Goal: Task Accomplishment & Management: Manage account settings

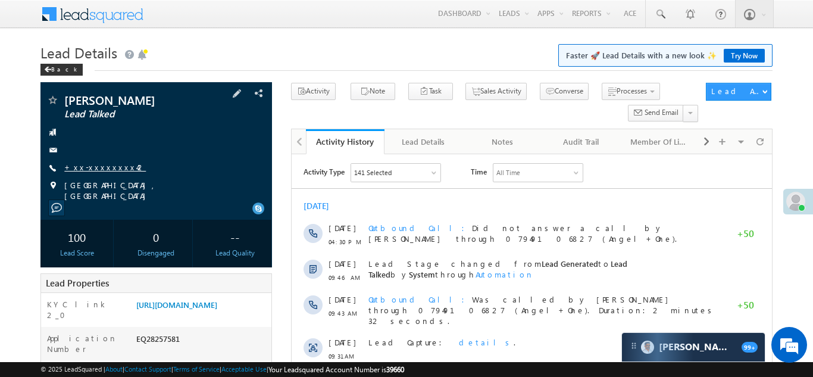
click at [87, 165] on link "+xx-xxxxxxxx42" at bounding box center [105, 167] width 82 height 10
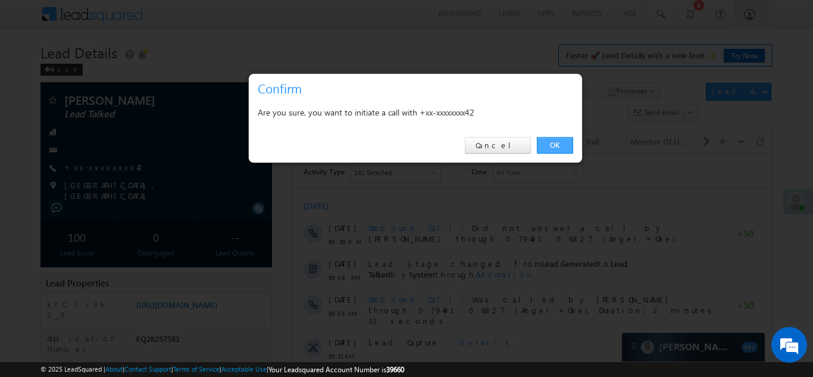
click at [552, 145] on link "OK" at bounding box center [555, 145] width 36 height 17
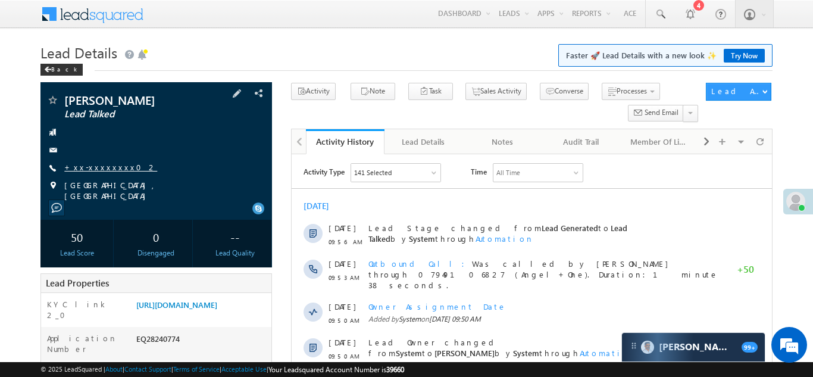
click at [100, 166] on link "+xx-xxxxxxxx02" at bounding box center [110, 167] width 93 height 10
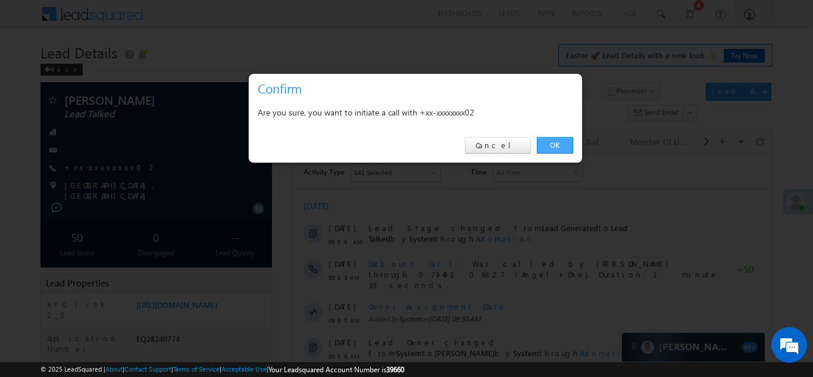
click at [551, 142] on link "OK" at bounding box center [555, 145] width 36 height 17
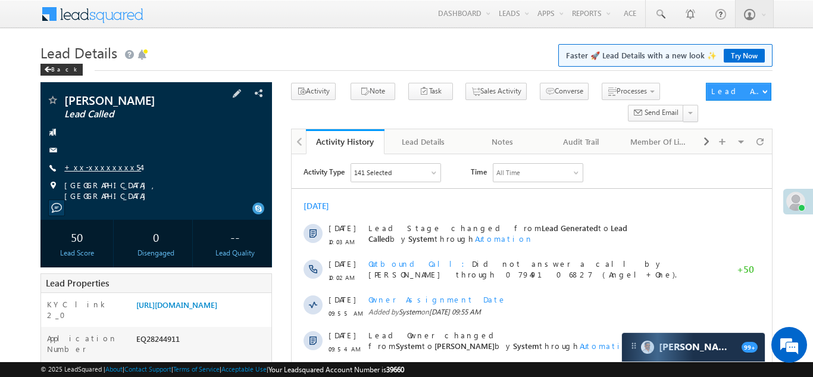
click at [92, 165] on link "+xx-xxxxxxxx54" at bounding box center [102, 167] width 77 height 10
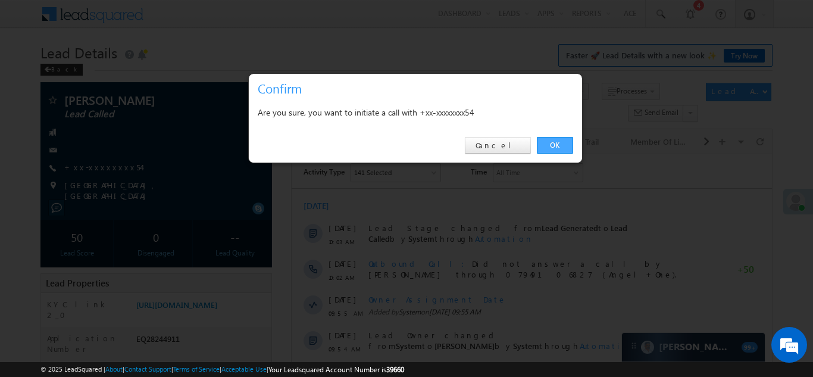
click at [557, 143] on link "OK" at bounding box center [555, 145] width 36 height 17
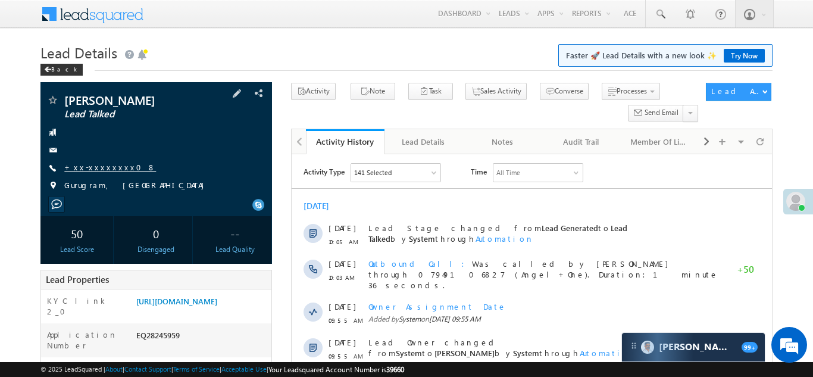
click at [87, 164] on link "+xx-xxxxxxxx08" at bounding box center [110, 167] width 92 height 10
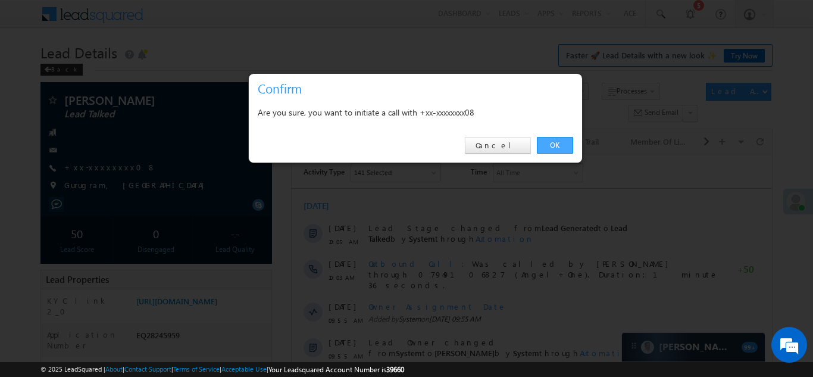
click at [557, 145] on link "OK" at bounding box center [555, 145] width 36 height 17
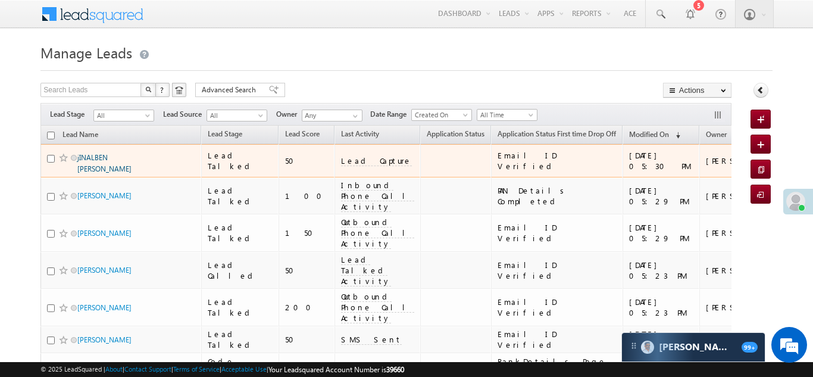
click at [99, 157] on link "jINALBEN [PERSON_NAME]" at bounding box center [104, 163] width 54 height 20
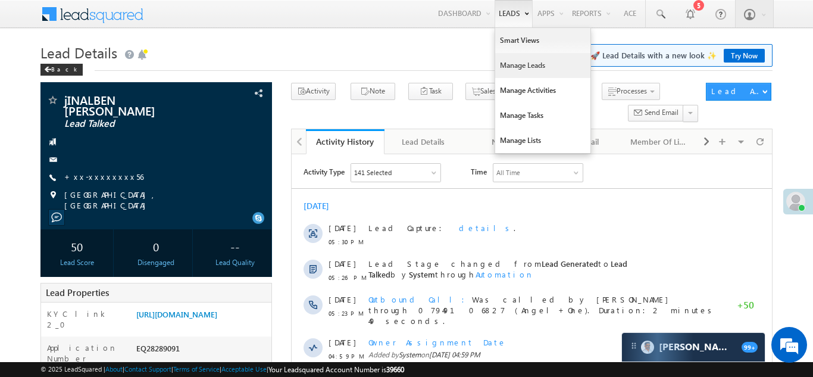
click at [510, 65] on link "Manage Leads" at bounding box center [542, 65] width 95 height 25
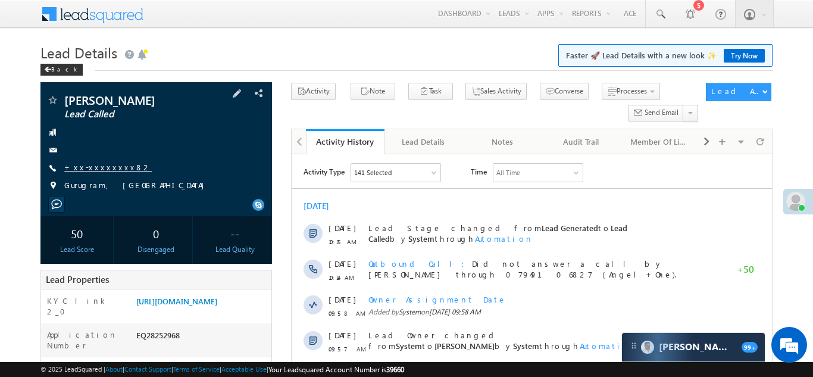
click at [93, 169] on link "+xx-xxxxxxxx82" at bounding box center [107, 167] width 87 height 10
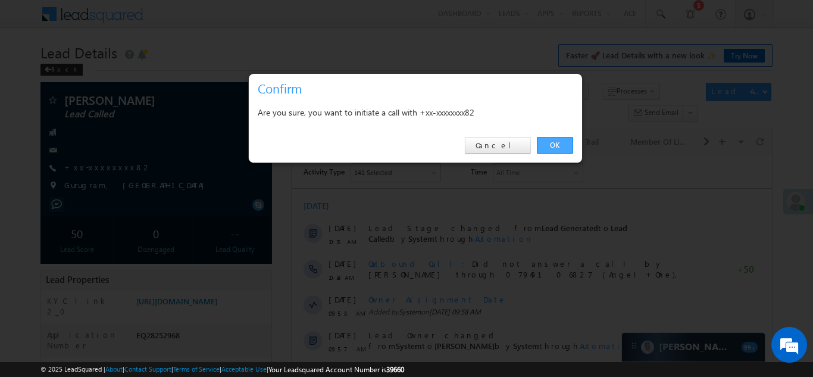
click at [546, 145] on link "OK" at bounding box center [555, 145] width 36 height 17
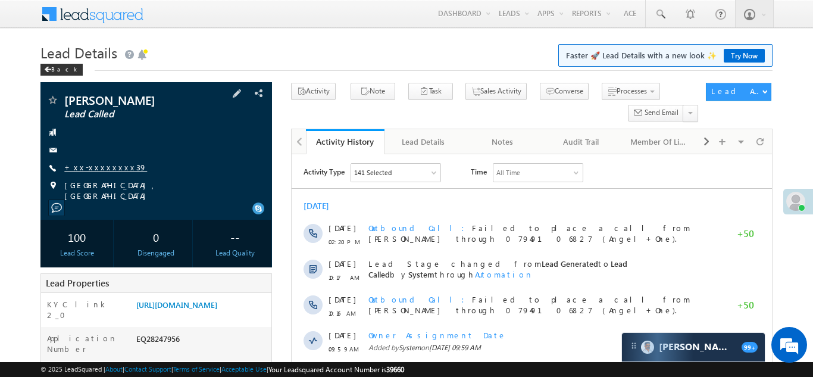
click at [94, 165] on link "+xx-xxxxxxxx39" at bounding box center [105, 167] width 83 height 10
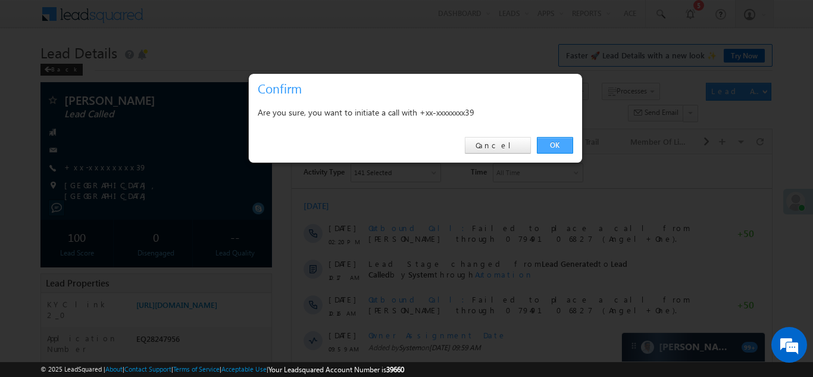
click at [553, 143] on link "OK" at bounding box center [555, 145] width 36 height 17
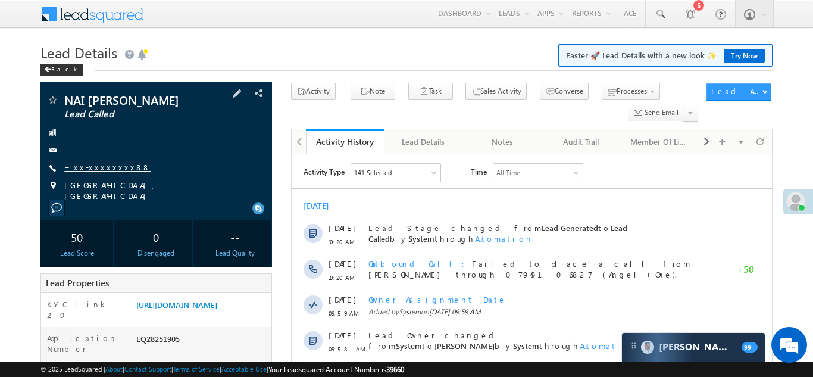
click at [95, 172] on link "+xx-xxxxxxxx88" at bounding box center [107, 167] width 86 height 10
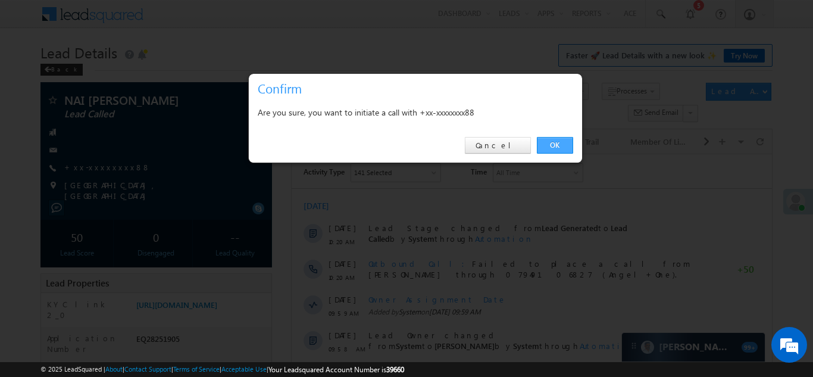
click at [552, 145] on link "OK" at bounding box center [555, 145] width 36 height 17
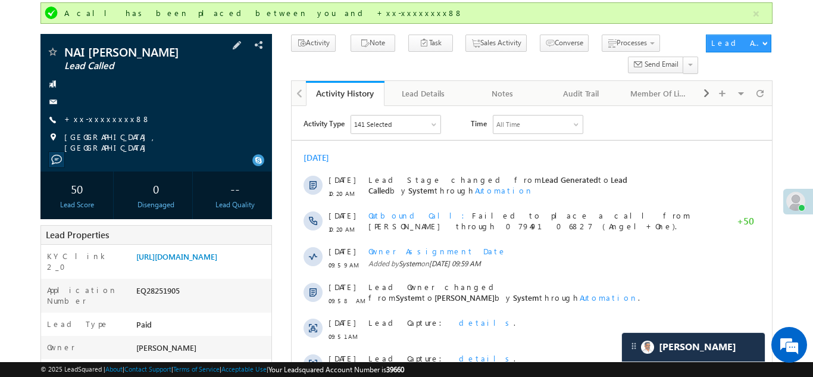
scroll to position [83, 0]
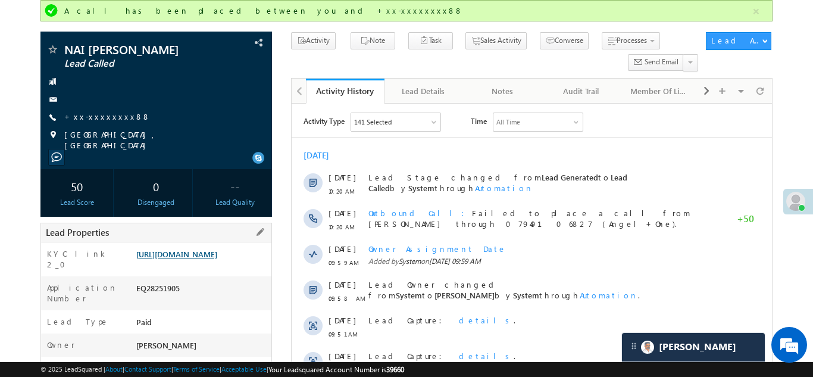
click at [197, 259] on link "https://angelbroking1-pk3em7sa.customui-test.leadsquared.com?leadId=6c1b6448-b2…" at bounding box center [176, 254] width 81 height 10
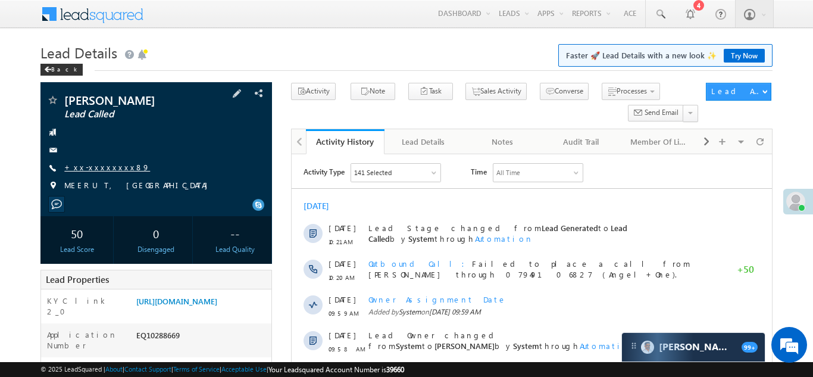
click at [99, 165] on link "+xx-xxxxxxxx89" at bounding box center [107, 167] width 86 height 10
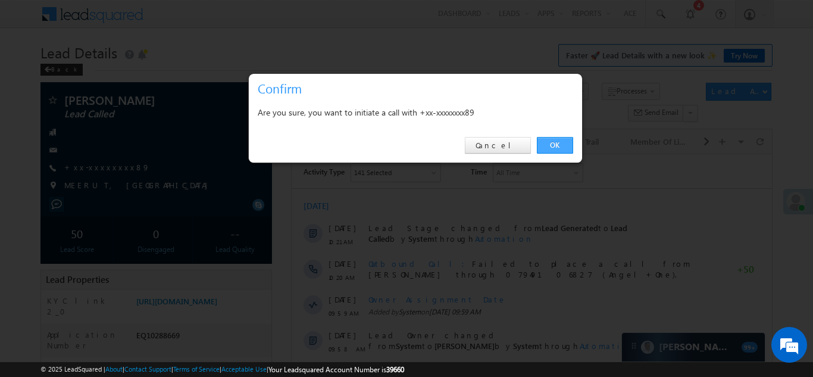
click at [546, 143] on link "OK" at bounding box center [555, 145] width 36 height 17
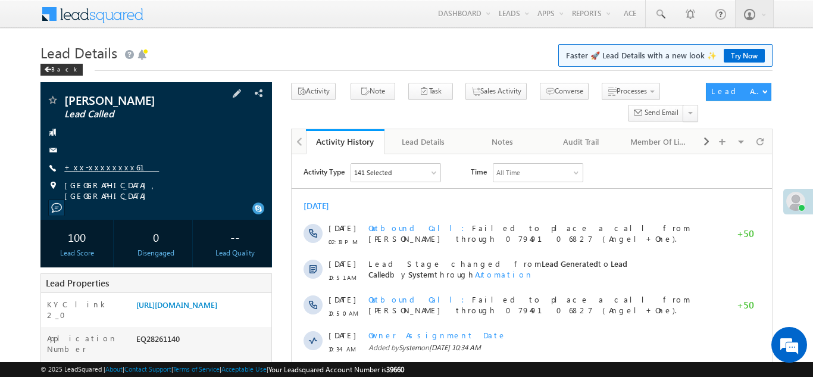
click at [87, 164] on link "+xx-xxxxxxxx61" at bounding box center [111, 167] width 95 height 10
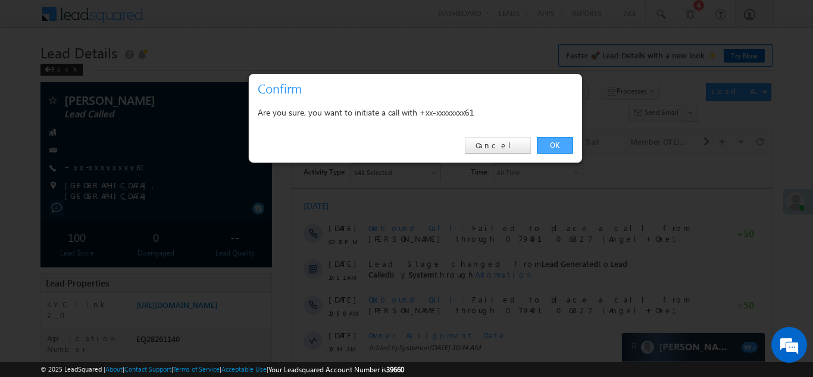
click at [558, 146] on link "OK" at bounding box center [555, 145] width 36 height 17
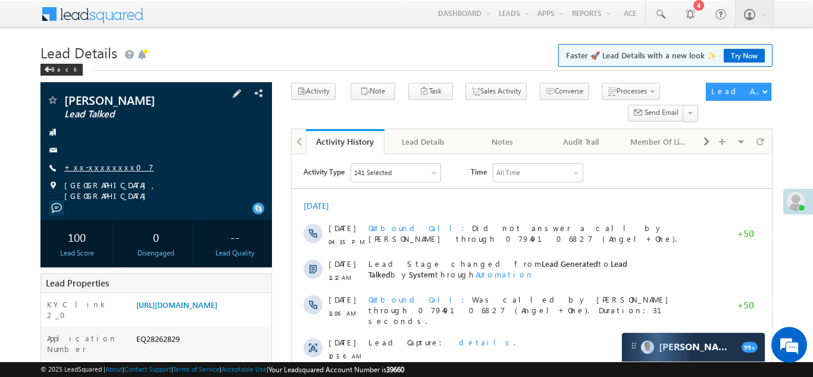
click at [86, 170] on link "+xx-xxxxxxxx07" at bounding box center [108, 167] width 89 height 10
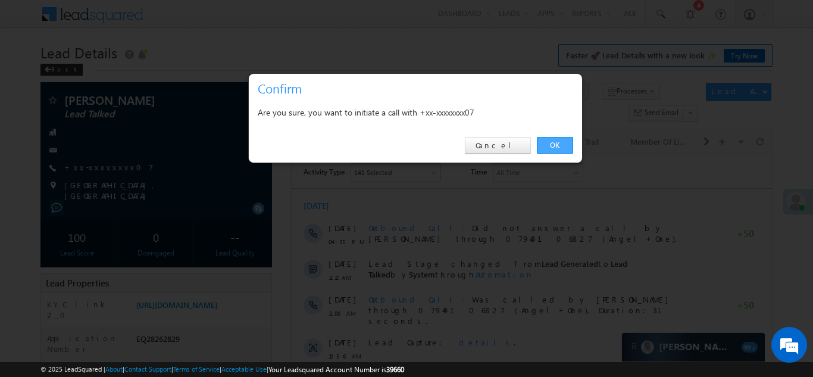
click at [551, 146] on link "OK" at bounding box center [555, 145] width 36 height 17
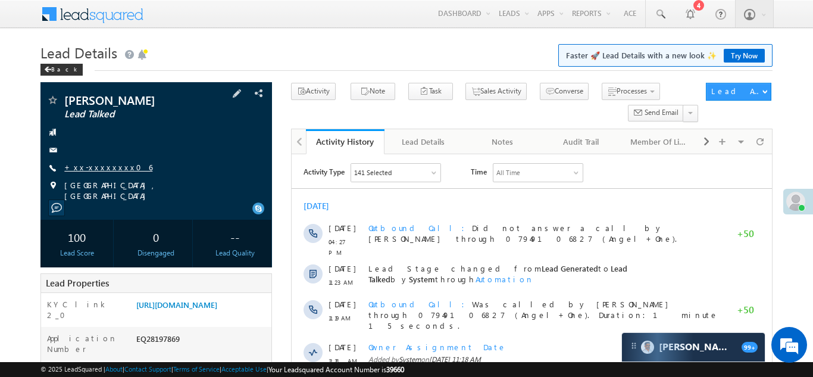
click at [98, 171] on link "+xx-xxxxxxxx06" at bounding box center [108, 167] width 88 height 10
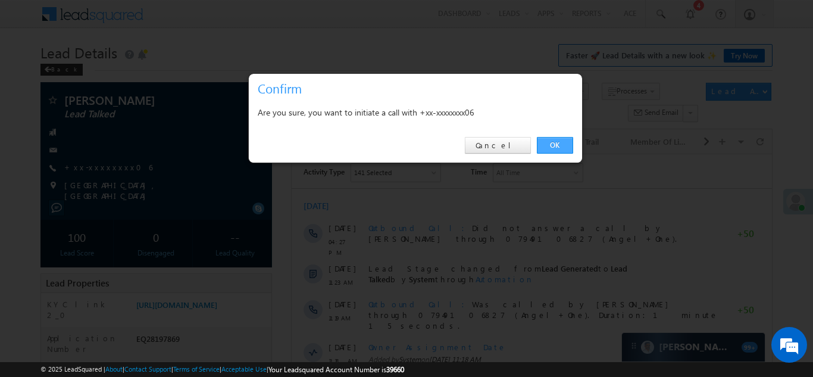
click at [555, 144] on link "OK" at bounding box center [555, 145] width 36 height 17
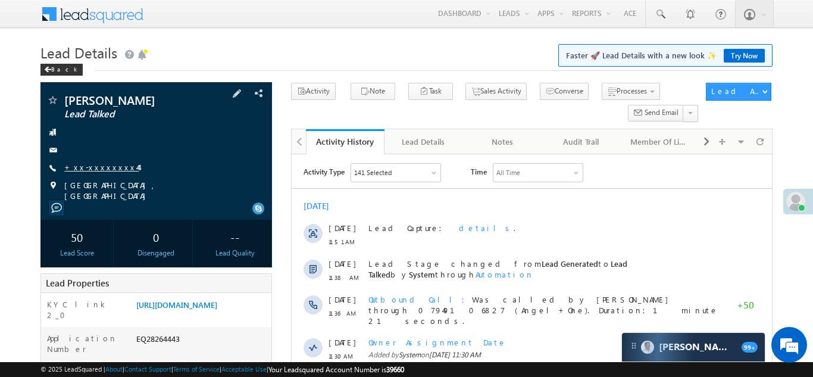
click at [102, 169] on link "+xx-xxxxxxxx44" at bounding box center [101, 167] width 74 height 10
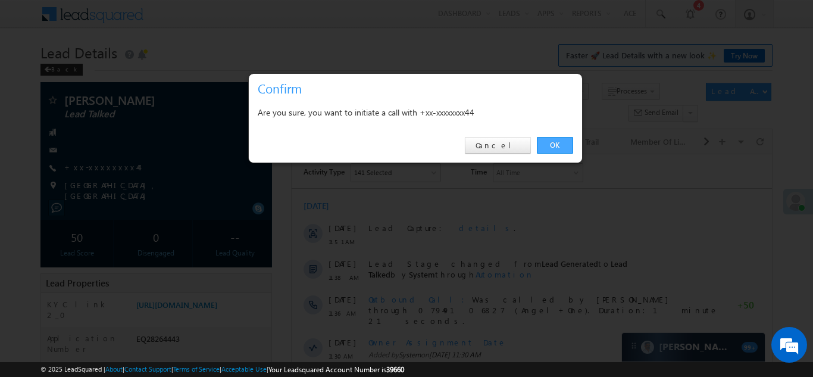
click at [552, 145] on link "OK" at bounding box center [555, 145] width 36 height 17
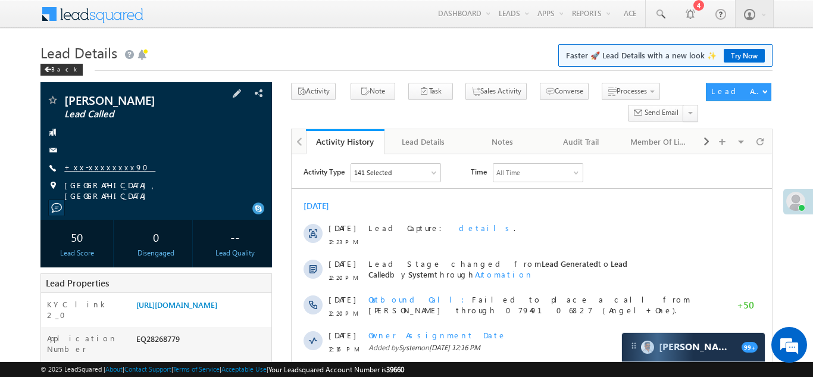
click at [99, 165] on link "+xx-xxxxxxxx90" at bounding box center [109, 167] width 91 height 10
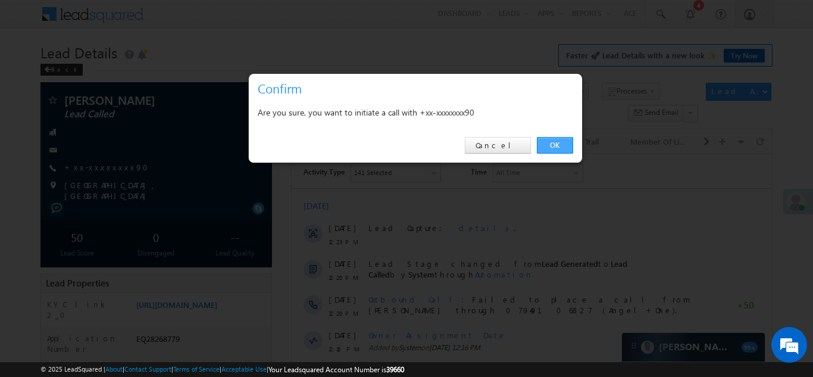
click at [555, 142] on link "OK" at bounding box center [555, 145] width 36 height 17
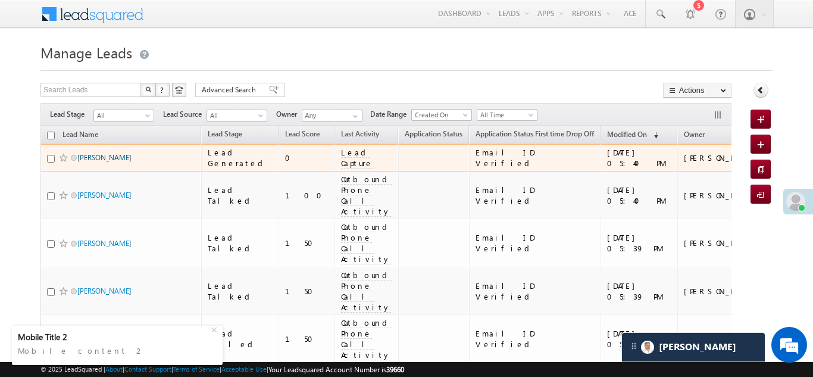
click at [87, 159] on link "Hussain Umatiya" at bounding box center [104, 157] width 54 height 9
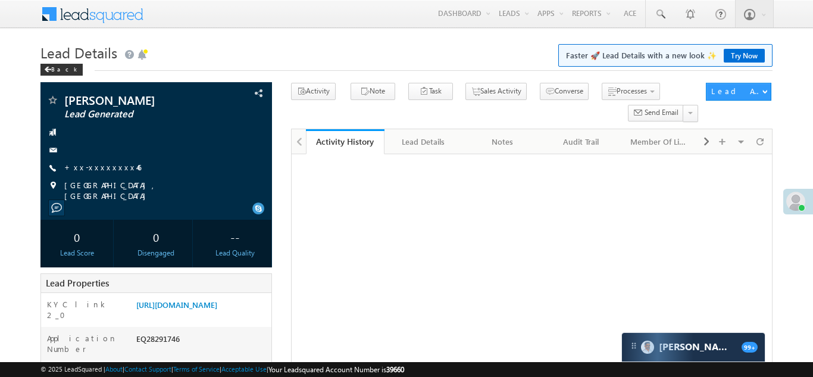
click at [96, 165] on link "+xx-xxxxxxxx46" at bounding box center [102, 167] width 77 height 10
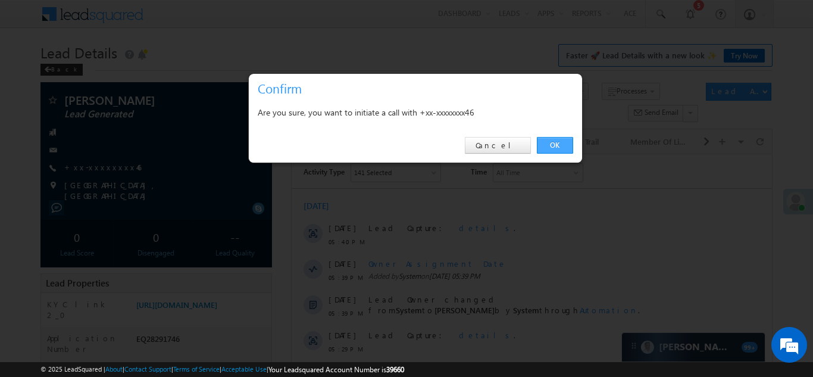
click at [552, 146] on link "OK" at bounding box center [555, 145] width 36 height 17
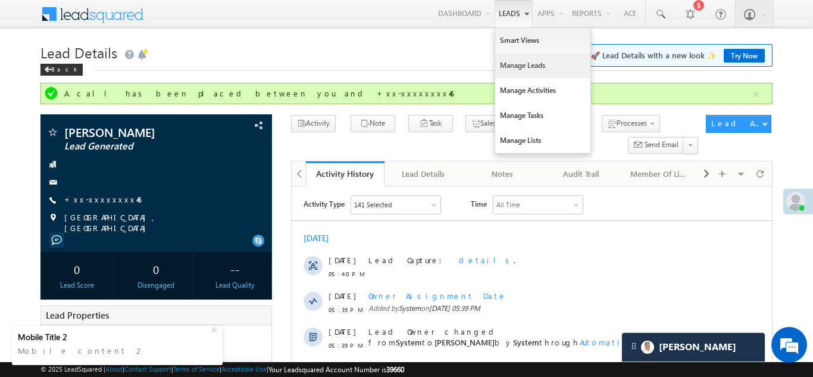
click at [509, 69] on link "Manage Leads" at bounding box center [542, 65] width 95 height 25
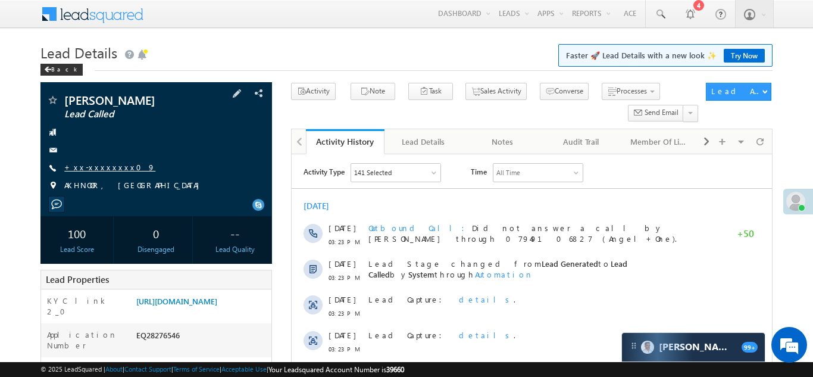
click at [89, 163] on link "+xx-xxxxxxxx09" at bounding box center [109, 167] width 91 height 10
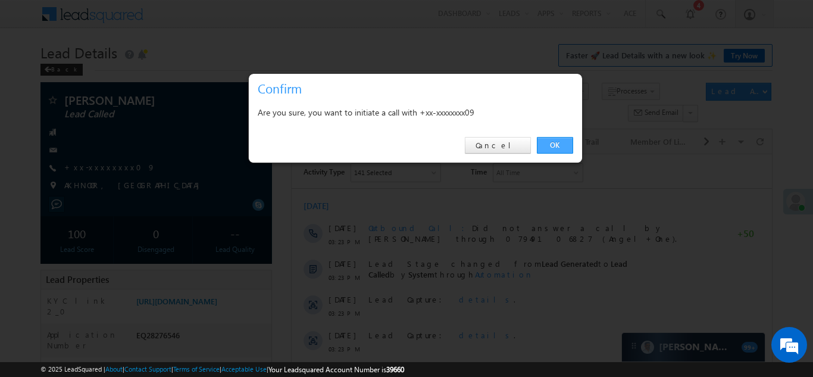
click at [552, 146] on link "OK" at bounding box center [555, 145] width 36 height 17
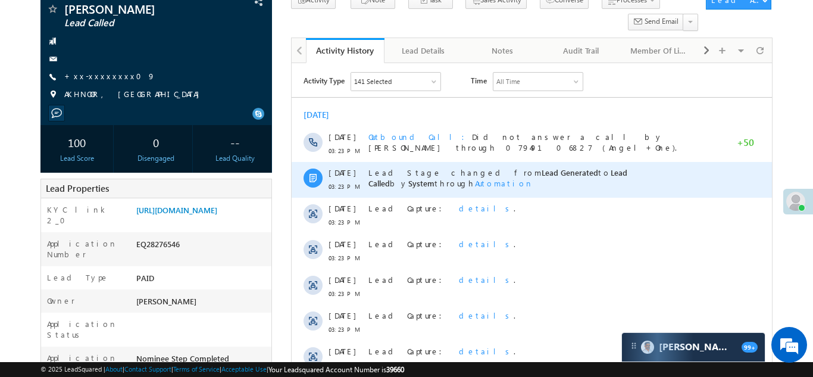
scroll to position [110, 0]
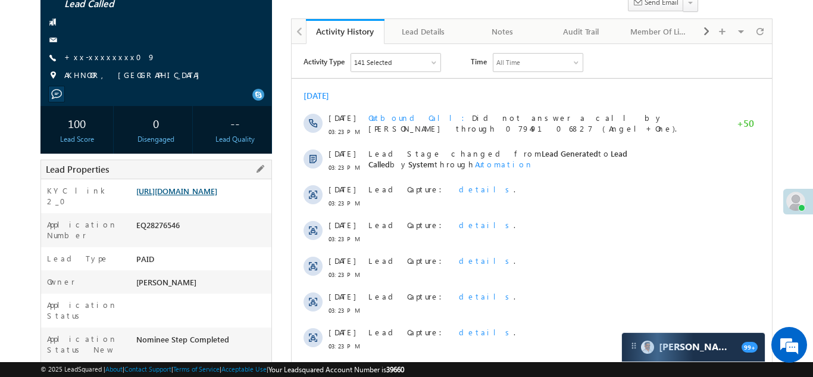
click at [183, 194] on link "https://angelbroking1-pk3em7sa.customui-test.leadsquared.com?leadId=d9d643c8-ed…" at bounding box center [176, 191] width 81 height 10
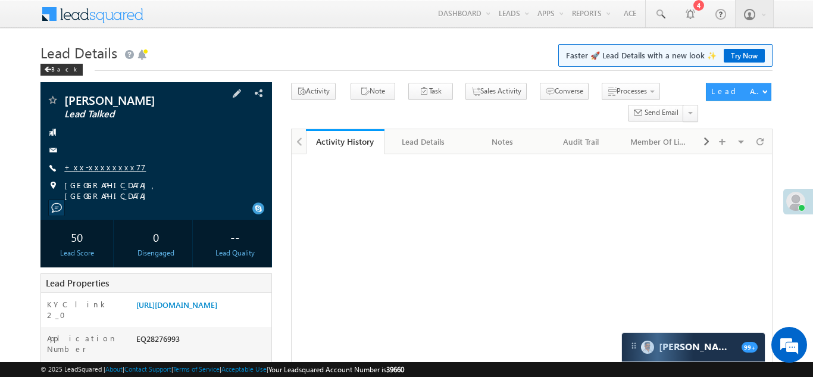
click at [93, 167] on link "+xx-xxxxxxxx77" at bounding box center [105, 167] width 82 height 10
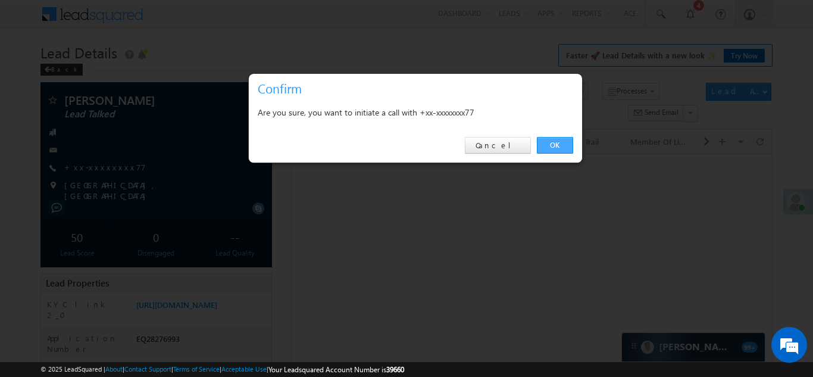
click at [551, 143] on link "OK" at bounding box center [555, 145] width 36 height 17
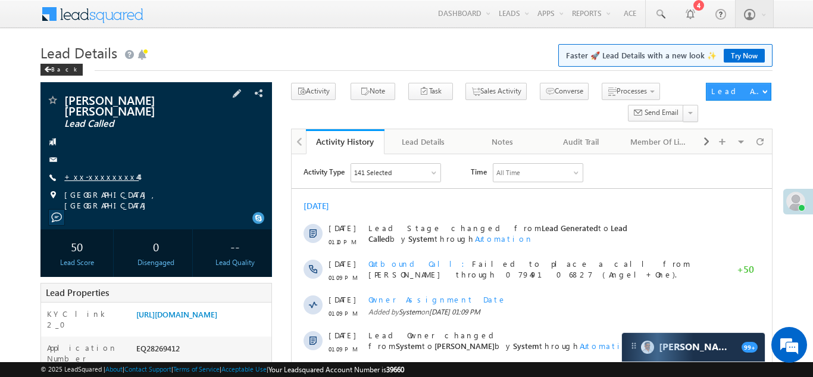
click at [86, 171] on link "+xx-xxxxxxxx44" at bounding box center [101, 176] width 74 height 10
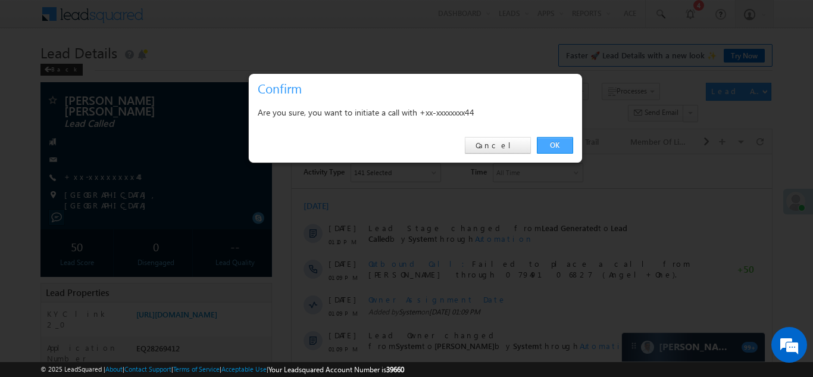
click at [555, 142] on link "OK" at bounding box center [555, 145] width 36 height 17
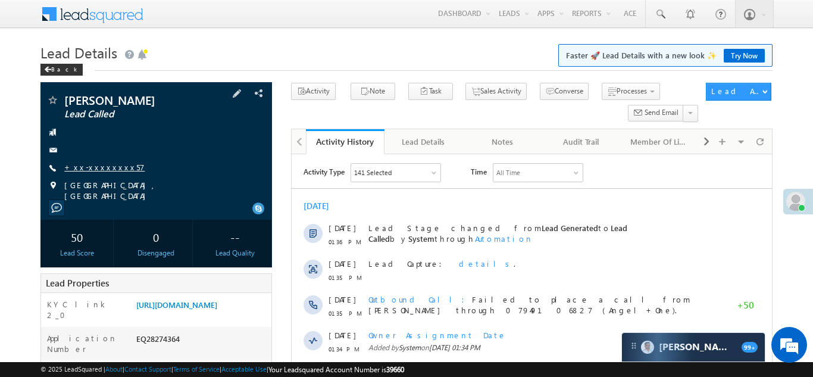
click at [99, 170] on link "+xx-xxxxxxxx57" at bounding box center [104, 167] width 80 height 10
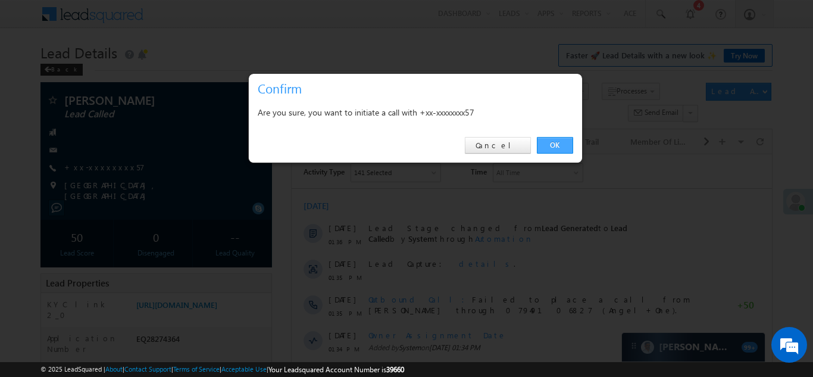
click at [550, 147] on link "OK" at bounding box center [555, 145] width 36 height 17
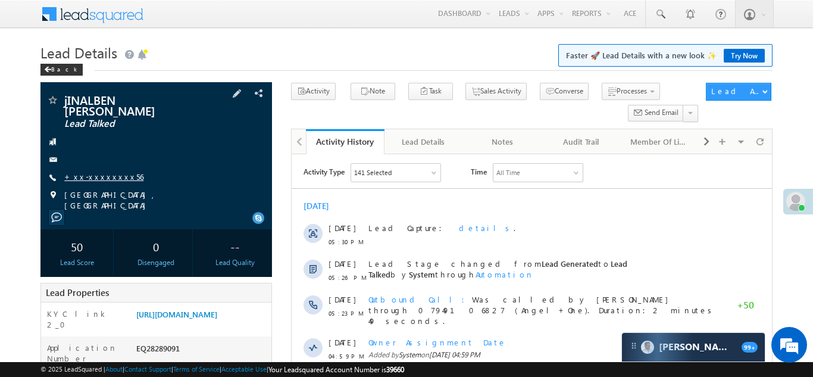
click at [99, 175] on link "+xx-xxxxxxxx56" at bounding box center [103, 176] width 79 height 10
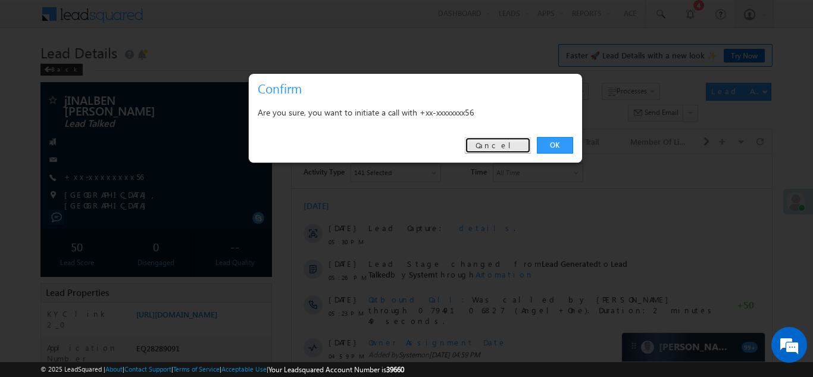
click at [516, 142] on link "Cancel" at bounding box center [498, 145] width 66 height 17
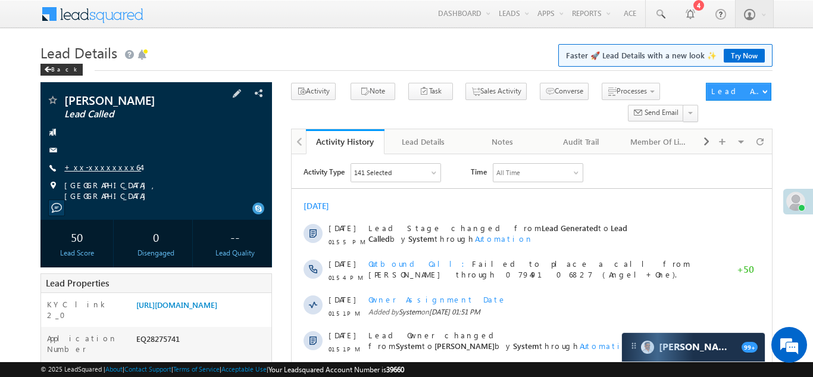
click at [97, 164] on link "+xx-xxxxxxxx64" at bounding box center [102, 167] width 77 height 10
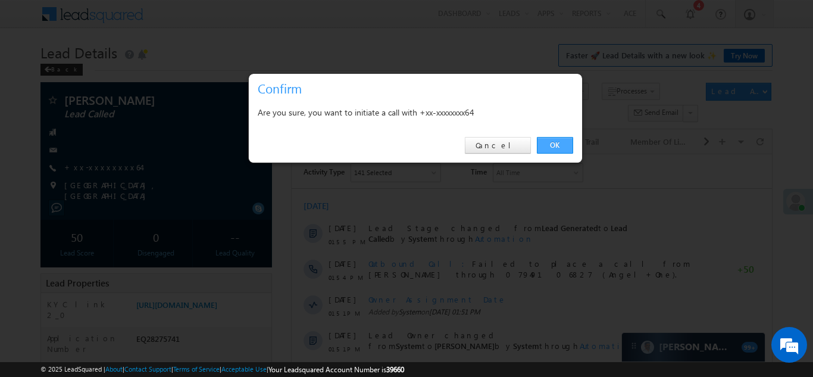
click at [552, 144] on link "OK" at bounding box center [555, 145] width 36 height 17
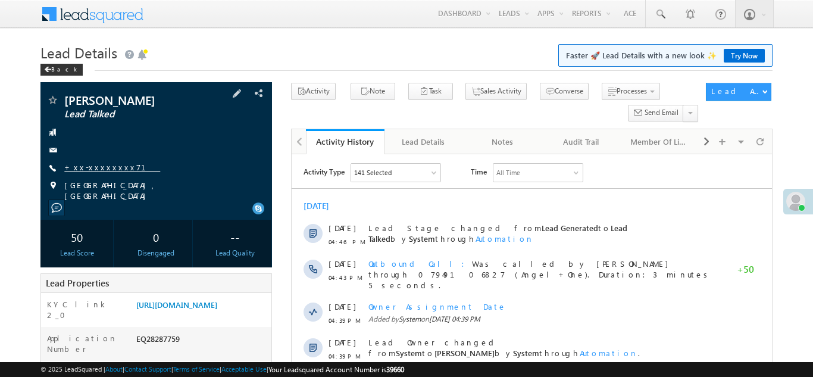
click at [91, 167] on link "+xx-xxxxxxxx71" at bounding box center [112, 167] width 96 height 10
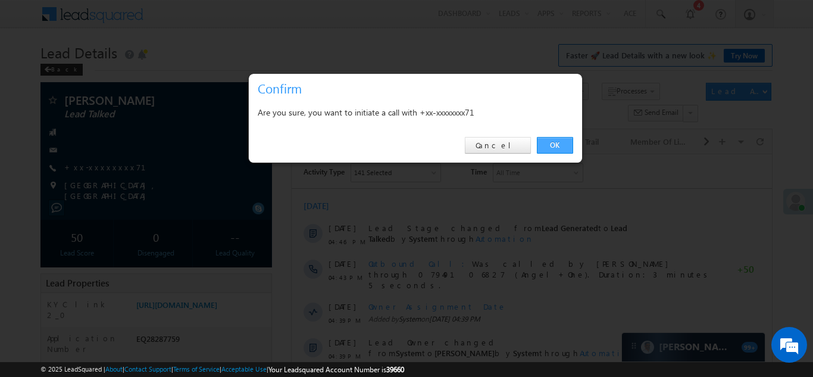
click at [555, 143] on link "OK" at bounding box center [555, 145] width 36 height 17
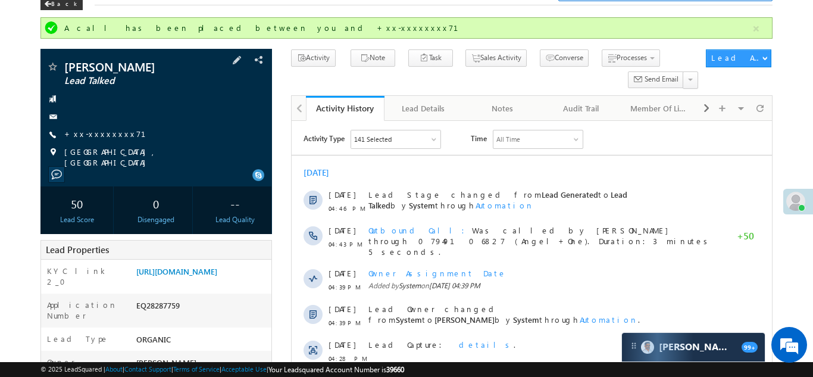
scroll to position [129, 0]
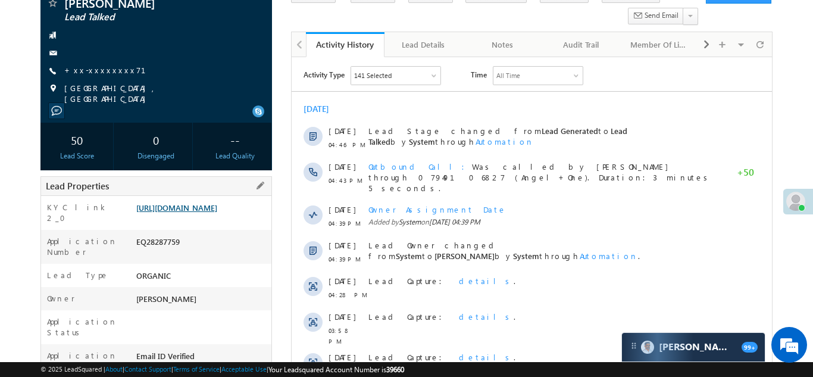
click at [201, 212] on link "https://angelbroking1-pk3em7sa.customui-test.leadsquared.com?leadId=6309d774-66…" at bounding box center [176, 207] width 81 height 10
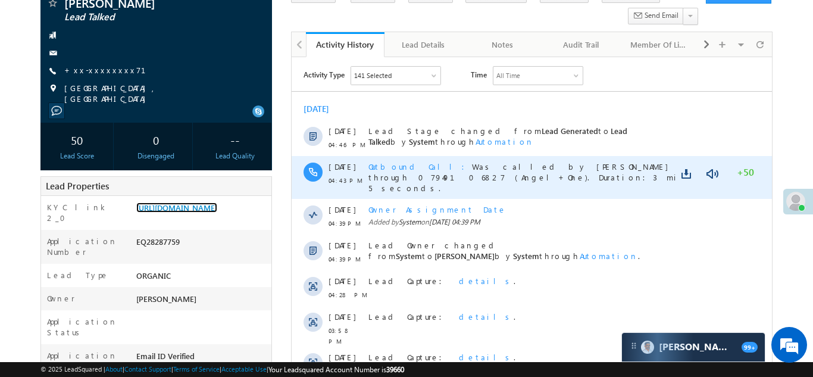
scroll to position [0, 0]
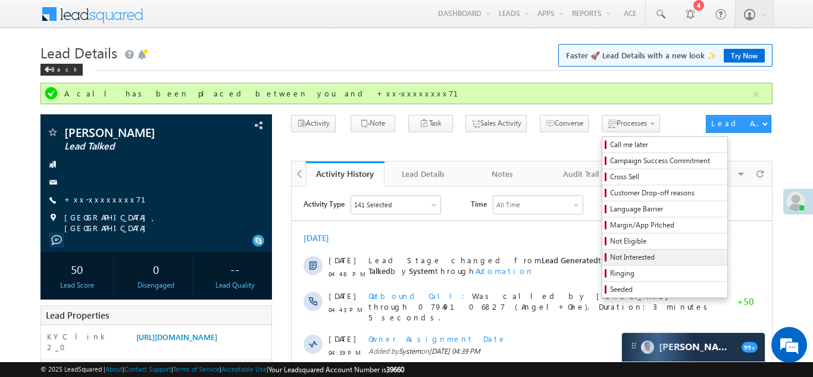
click at [610, 256] on span "Not Interested" at bounding box center [666, 257] width 113 height 11
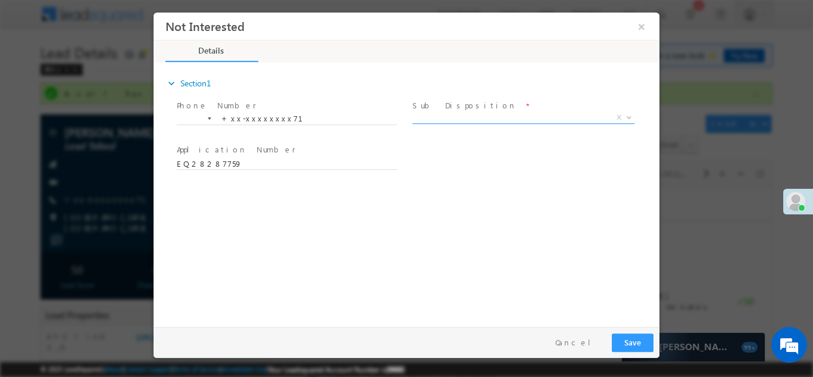
click at [505, 115] on span "X" at bounding box center [523, 117] width 222 height 12
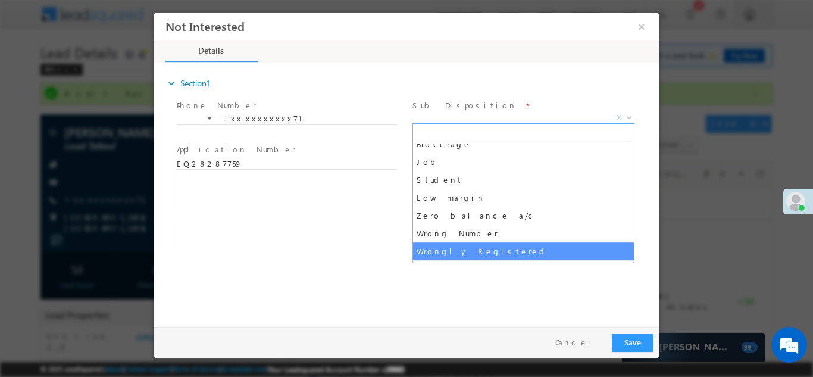
scroll to position [74, 0]
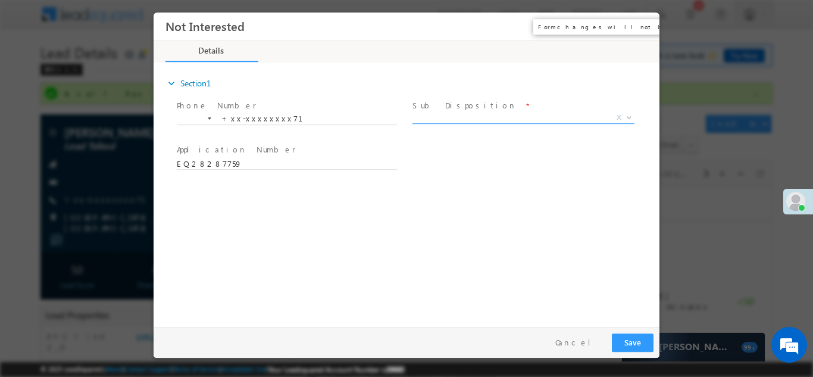
click at [641, 31] on button "×" at bounding box center [641, 26] width 20 height 22
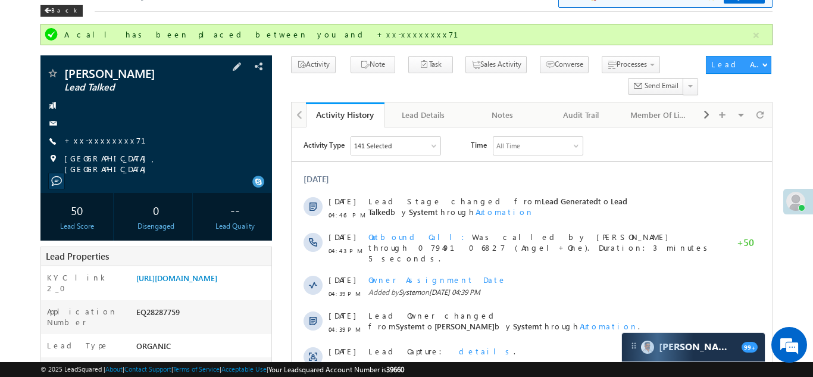
scroll to position [0, 0]
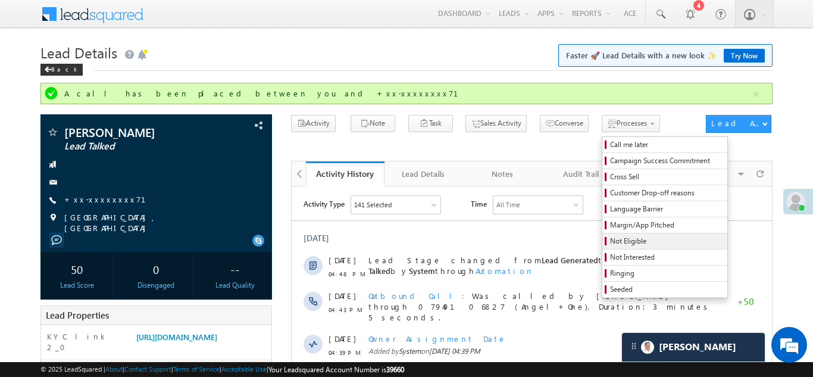
click at [610, 243] on span "Not Eligible" at bounding box center [666, 241] width 113 height 11
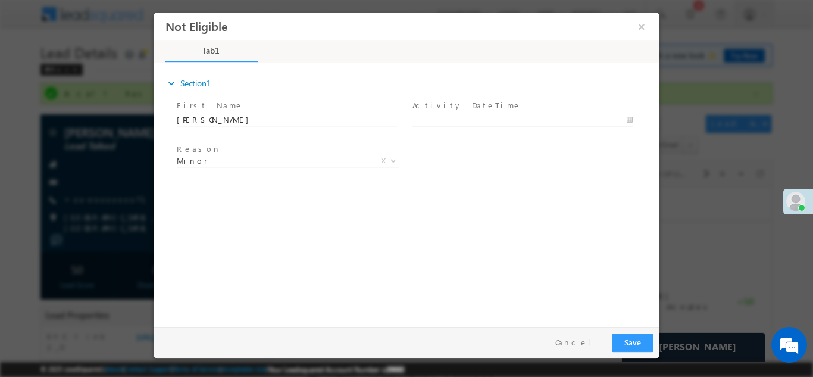
type input "09/03/25 5:54 PM"
click at [496, 121] on body "Not Eligible ×" at bounding box center [407, 166] width 506 height 309
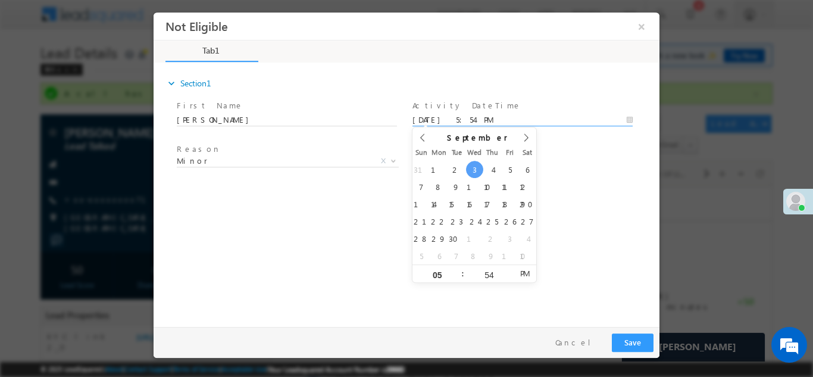
click at [550, 205] on div "expand_more Section1 First Name *" at bounding box center [409, 192] width 500 height 257
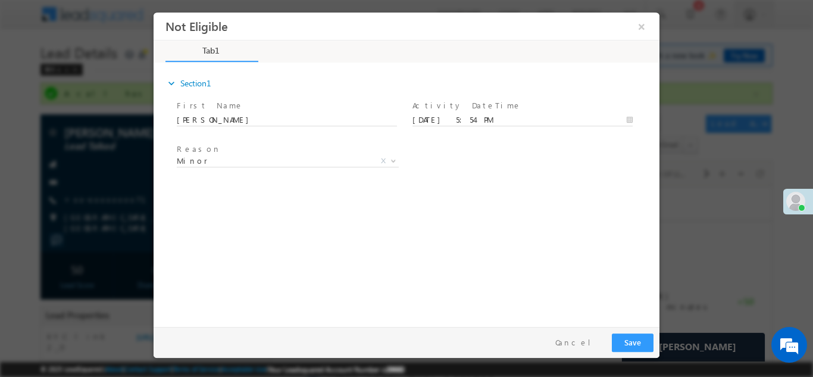
click at [536, 280] on div "expand_more Section1 First Name *" at bounding box center [409, 192] width 500 height 257
click at [538, 347] on div "Pay & Save Save Cancel" at bounding box center [410, 341] width 512 height 31
click at [621, 327] on div "Pay & Save Save Cancel" at bounding box center [410, 341] width 512 height 31
click at [640, 340] on button "Save" at bounding box center [633, 342] width 42 height 18
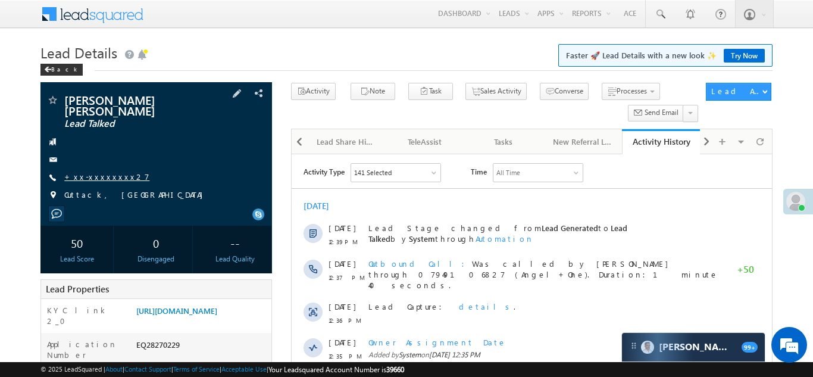
click at [90, 171] on link "+xx-xxxxxxxx27" at bounding box center [106, 176] width 85 height 10
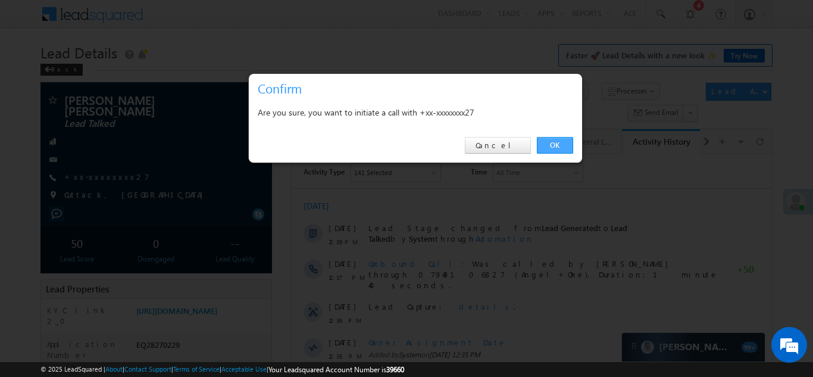
click at [554, 146] on link "OK" at bounding box center [555, 145] width 36 height 17
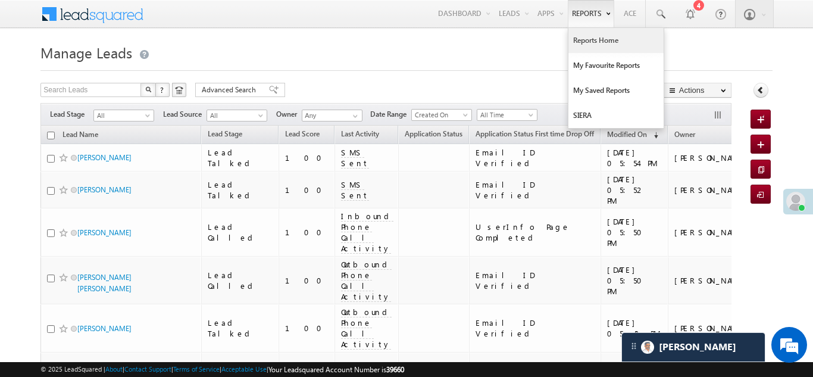
click at [591, 40] on link "Reports Home" at bounding box center [615, 40] width 95 height 25
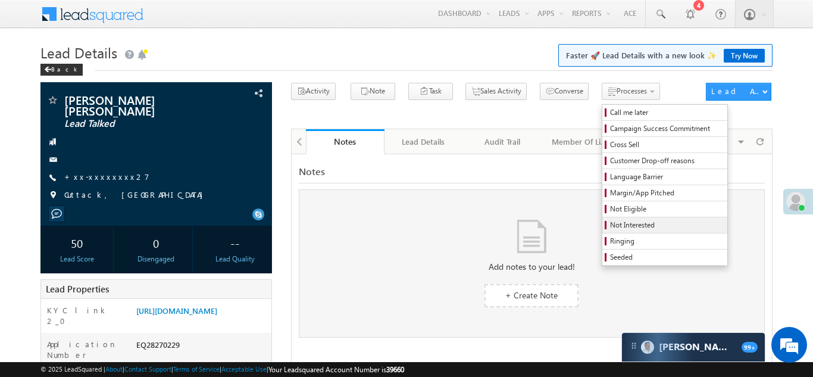
click at [610, 226] on span "Not Interested" at bounding box center [666, 225] width 113 height 11
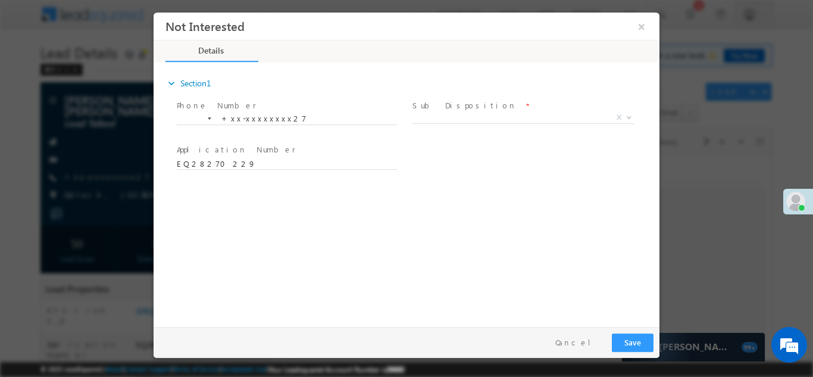
click at [475, 109] on span "Sub Disposition *" at bounding box center [522, 105] width 220 height 13
click at [475, 116] on span "X" at bounding box center [523, 117] width 222 height 12
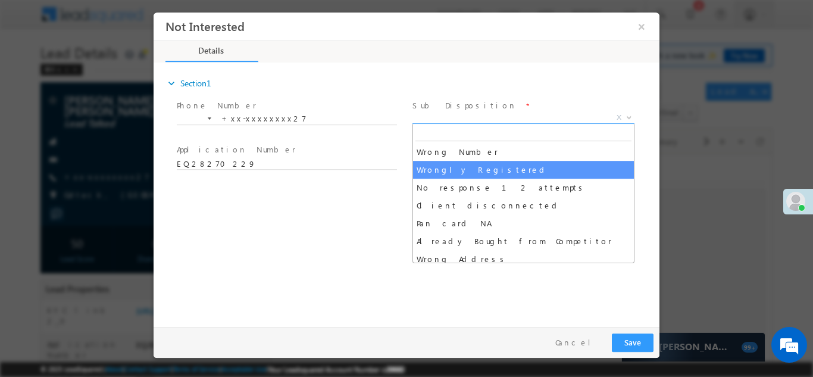
select select "Wrongly Registered"
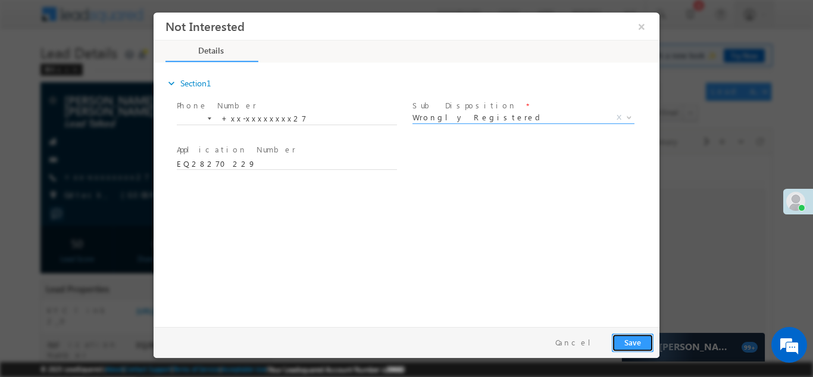
click at [634, 341] on button "Save" at bounding box center [633, 342] width 42 height 18
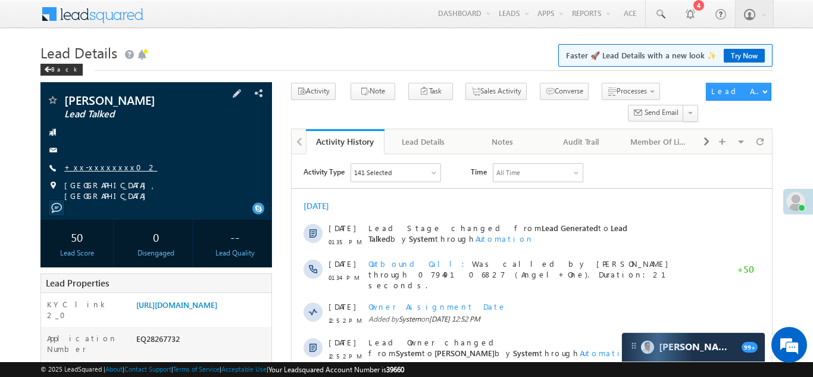
click at [103, 165] on link "+xx-xxxxxxxx02" at bounding box center [110, 167] width 93 height 10
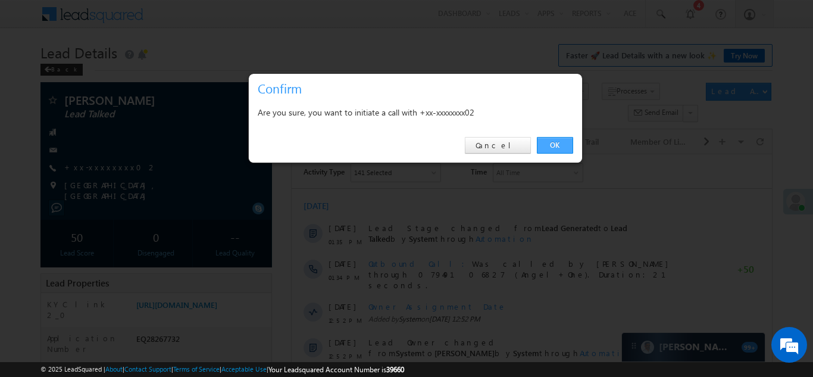
click at [549, 141] on link "OK" at bounding box center [555, 145] width 36 height 17
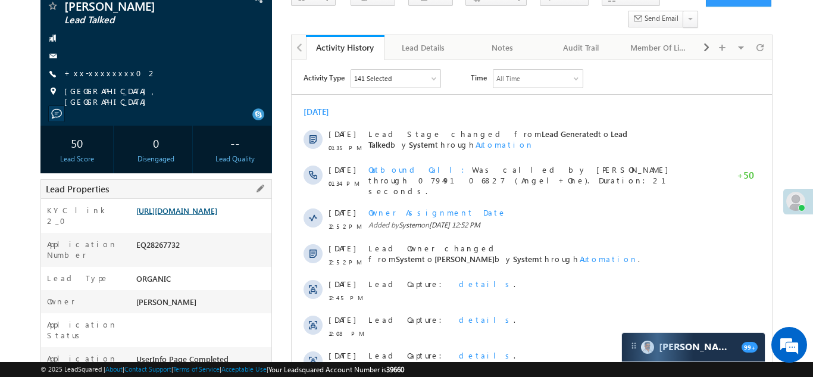
scroll to position [134, 0]
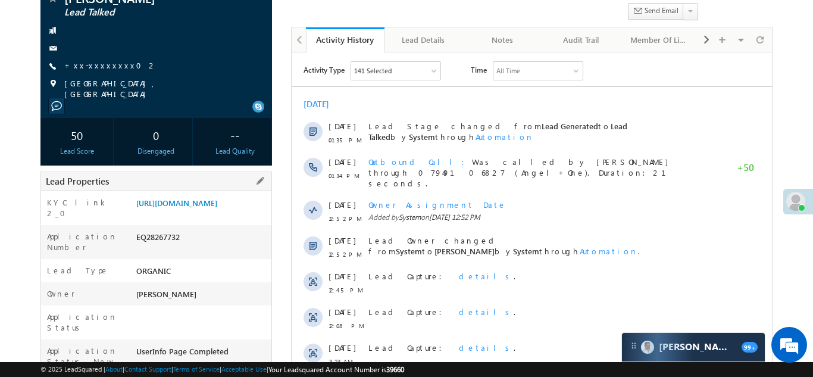
copy div "EQ28267732"
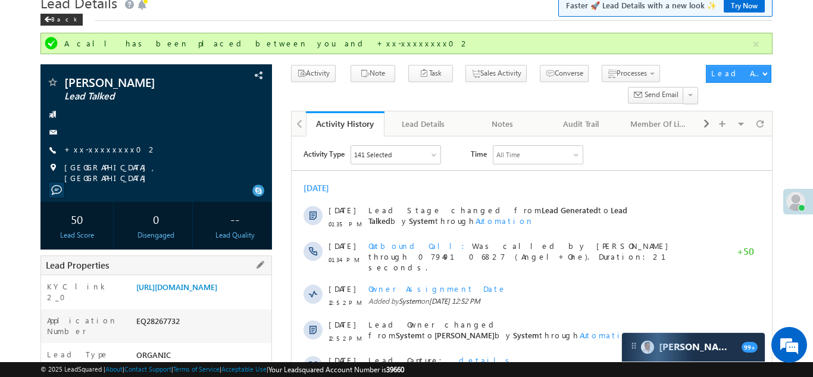
scroll to position [0, 0]
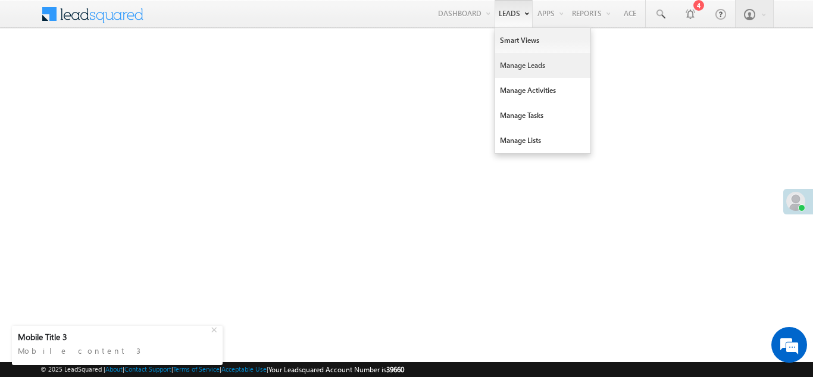
click at [503, 66] on link "Manage Leads" at bounding box center [542, 65] width 95 height 25
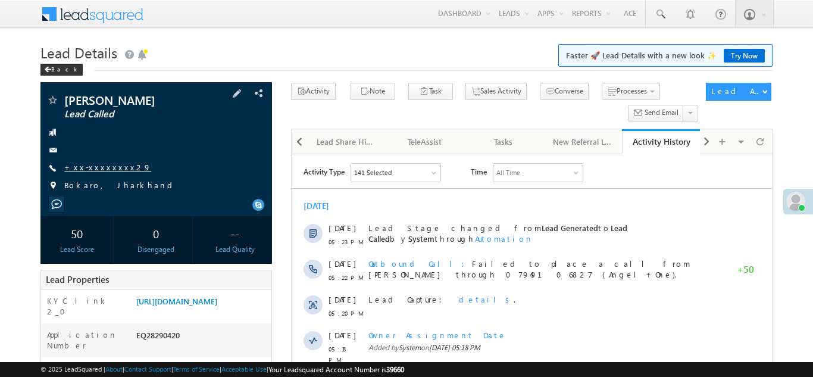
click at [98, 168] on link "+xx-xxxxxxxx29" at bounding box center [107, 167] width 87 height 10
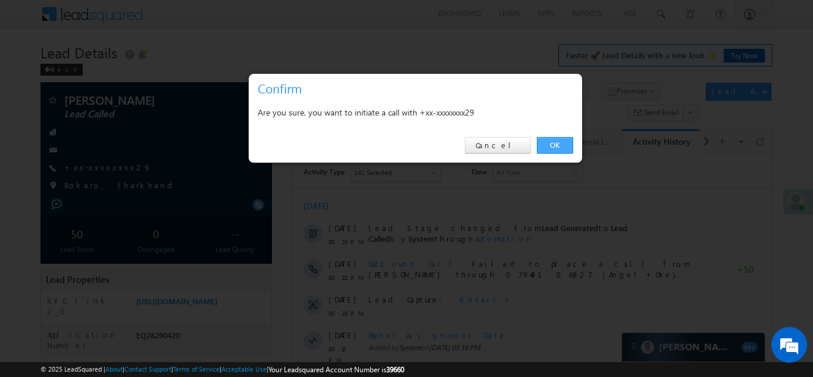
click at [555, 146] on link "OK" at bounding box center [555, 145] width 36 height 17
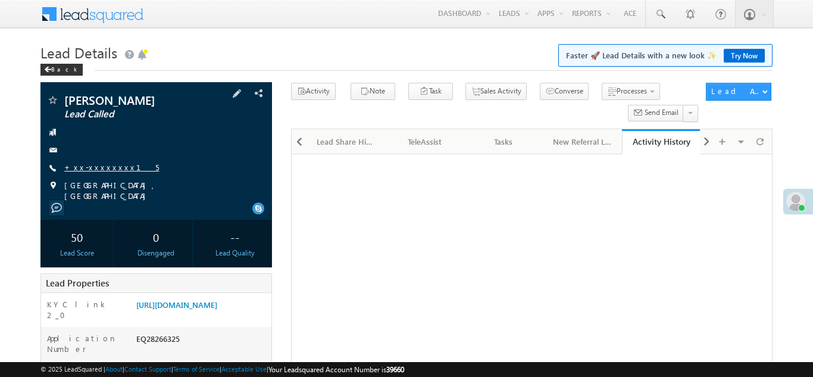
click at [98, 170] on link "+xx-xxxxxxxx15" at bounding box center [111, 167] width 95 height 10
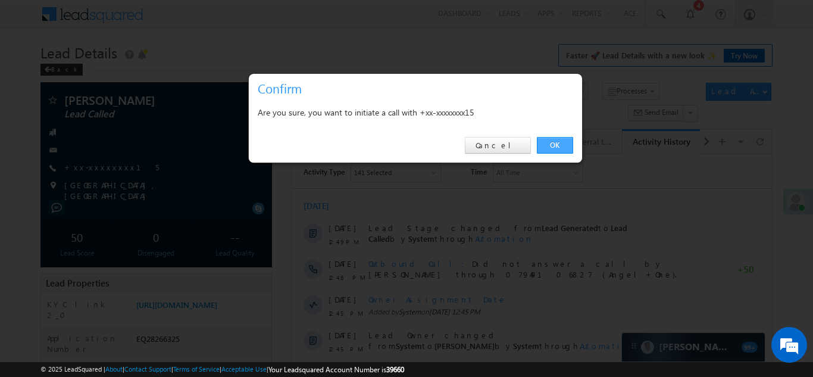
click at [552, 143] on link "OK" at bounding box center [555, 145] width 36 height 17
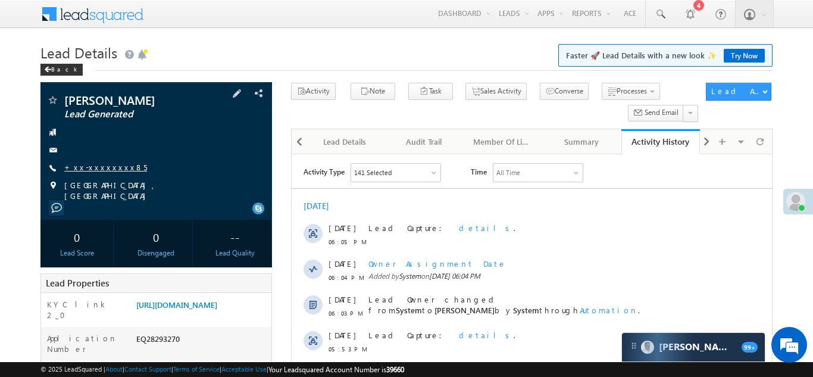
click at [99, 170] on link "+xx-xxxxxxxx85" at bounding box center [105, 167] width 83 height 10
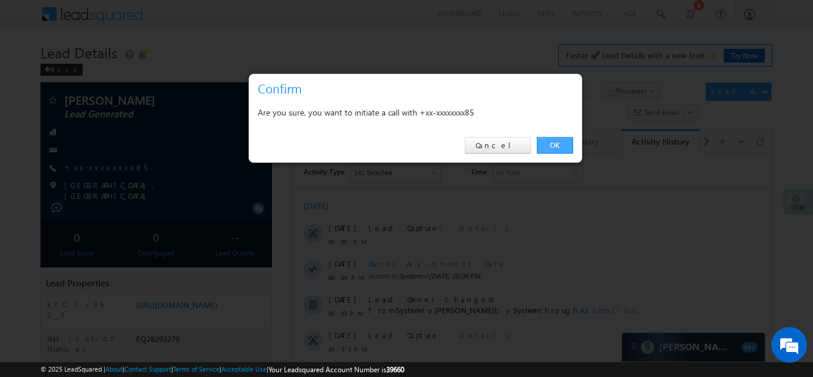
click at [560, 143] on link "OK" at bounding box center [555, 145] width 36 height 17
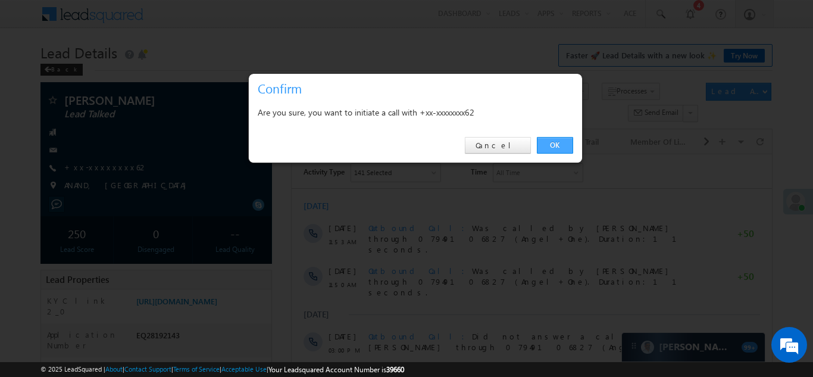
click at [553, 143] on link "OK" at bounding box center [555, 145] width 36 height 17
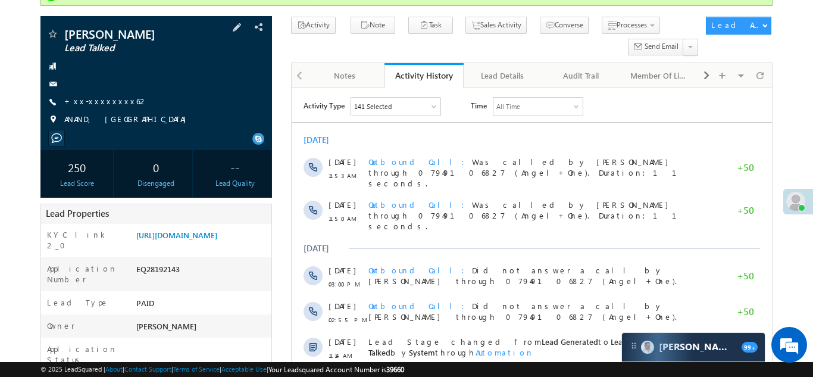
scroll to position [137, 0]
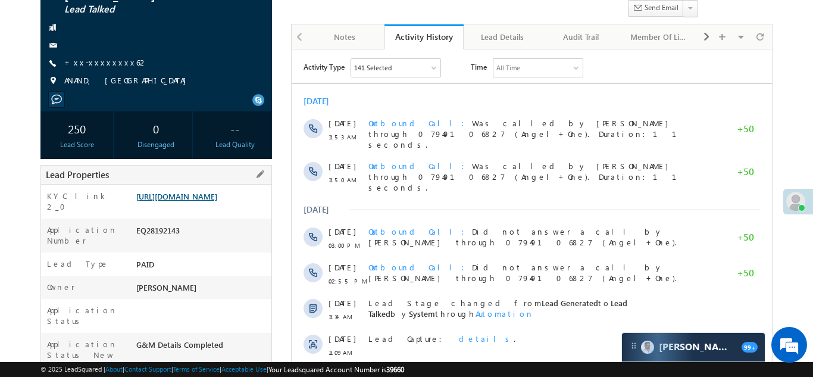
click at [189, 196] on link "https://angelbroking1-pk3em7sa.customui-test.leadsquared.com?leadId=5aa3f4dc-9b…" at bounding box center [176, 196] width 81 height 10
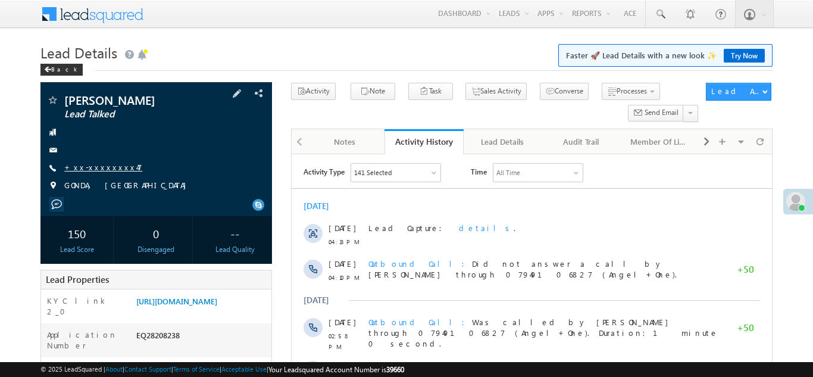
click at [94, 169] on link "+xx-xxxxxxxx47" at bounding box center [103, 167] width 78 height 10
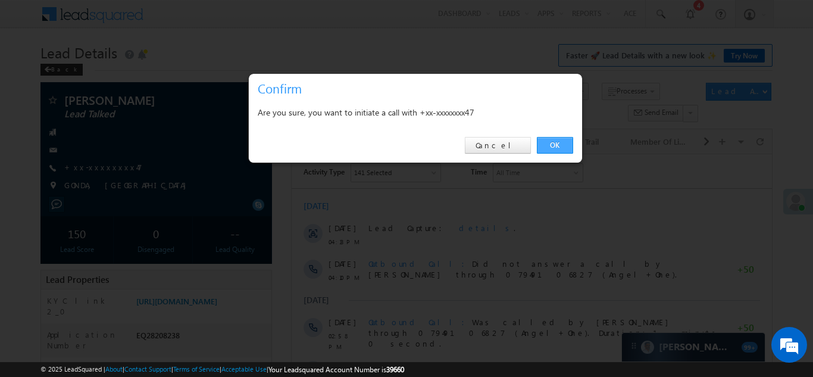
click at [550, 145] on link "OK" at bounding box center [555, 145] width 36 height 17
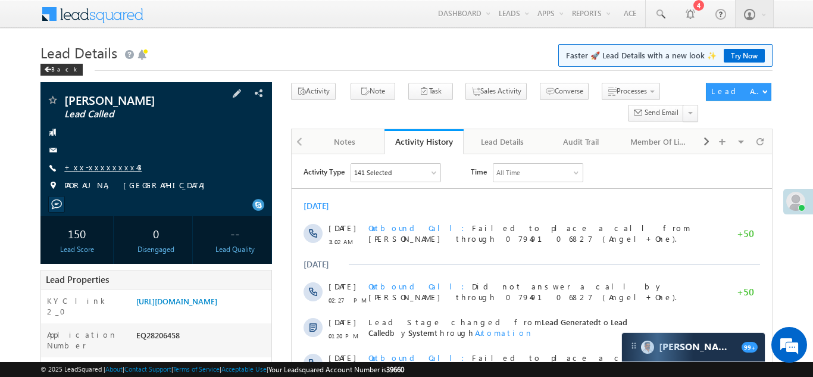
click at [99, 167] on link "+xx-xxxxxxxx43" at bounding box center [102, 167] width 77 height 10
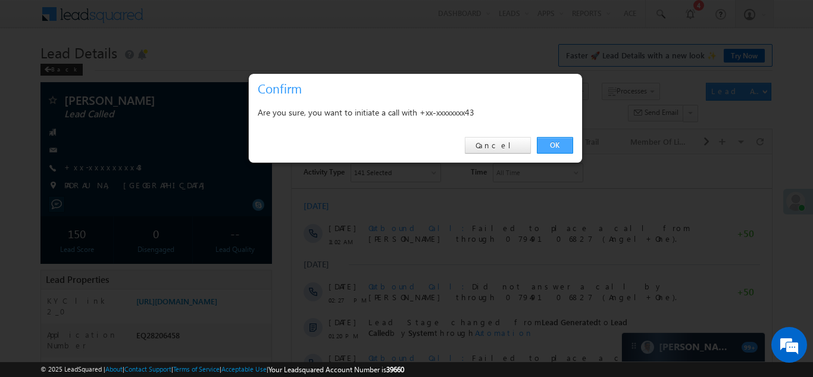
click at [556, 142] on link "OK" at bounding box center [555, 145] width 36 height 17
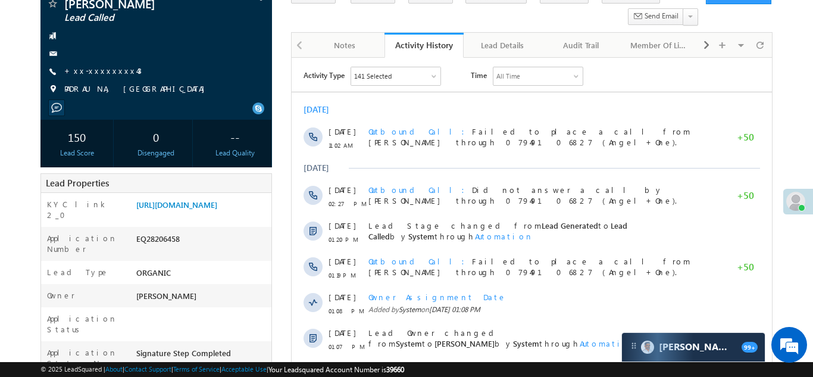
scroll to position [140, 0]
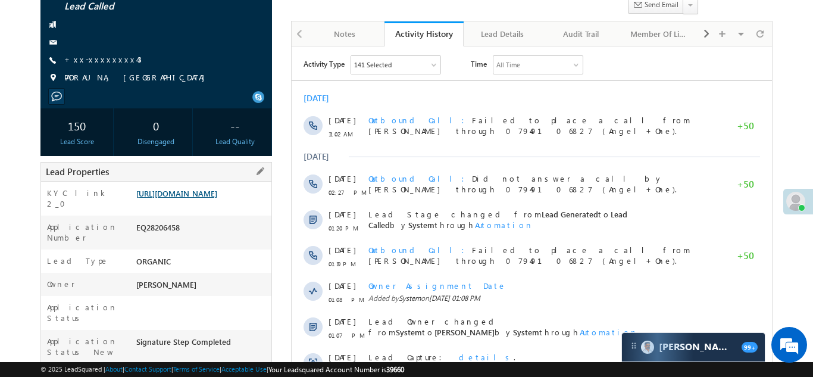
click at [201, 198] on link "https://angelbroking1-pk3em7sa.customui-test.leadsquared.com?leadId=dcfb421c-f1…" at bounding box center [176, 193] width 81 height 10
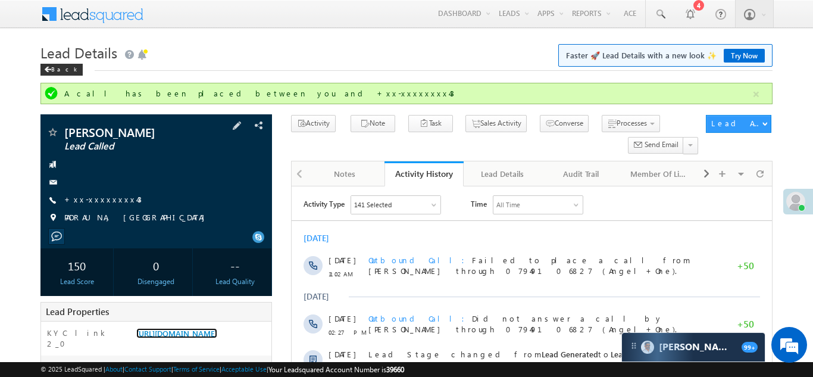
scroll to position [128, 0]
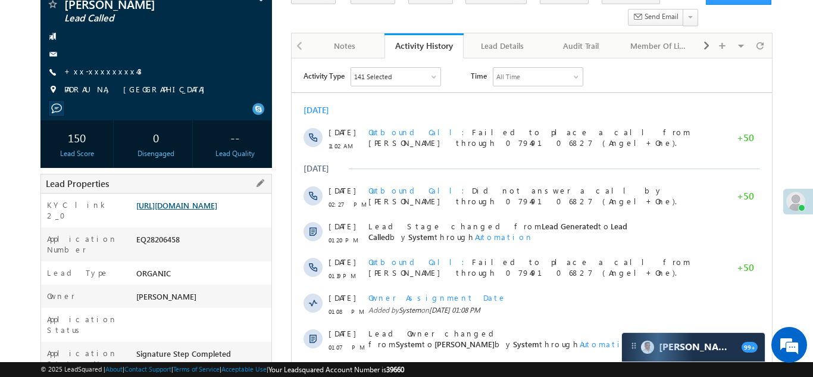
click at [198, 210] on link "https://angelbroking1-pk3em7sa.customui-test.leadsquared.com?leadId=dcfb421c-f1…" at bounding box center [176, 205] width 81 height 10
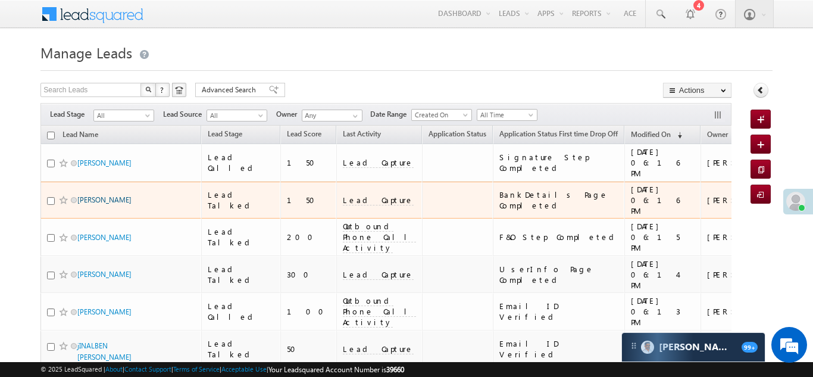
click at [105, 195] on link "[PERSON_NAME]" at bounding box center [104, 199] width 54 height 9
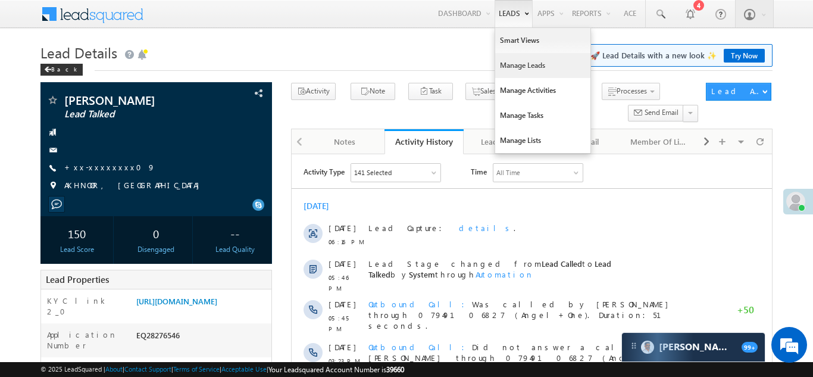
click at [525, 64] on link "Manage Leads" at bounding box center [542, 65] width 95 height 25
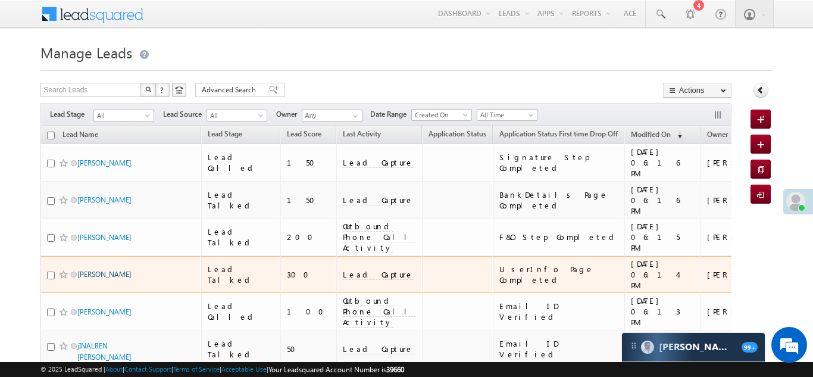
click at [101, 270] on link "[PERSON_NAME]" at bounding box center [104, 274] width 54 height 9
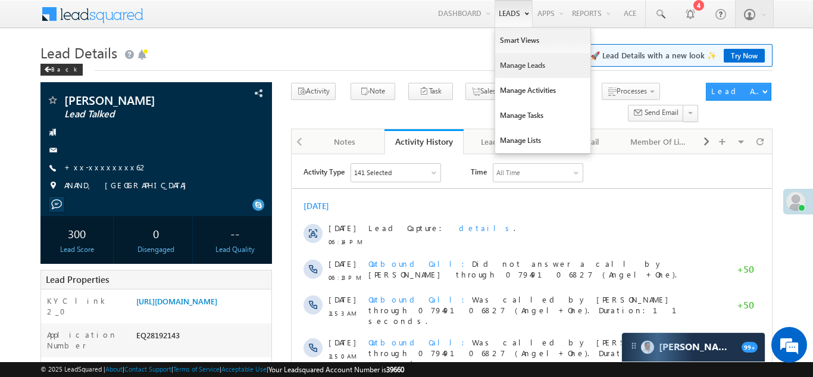
click at [525, 69] on link "Manage Leads" at bounding box center [542, 65] width 95 height 25
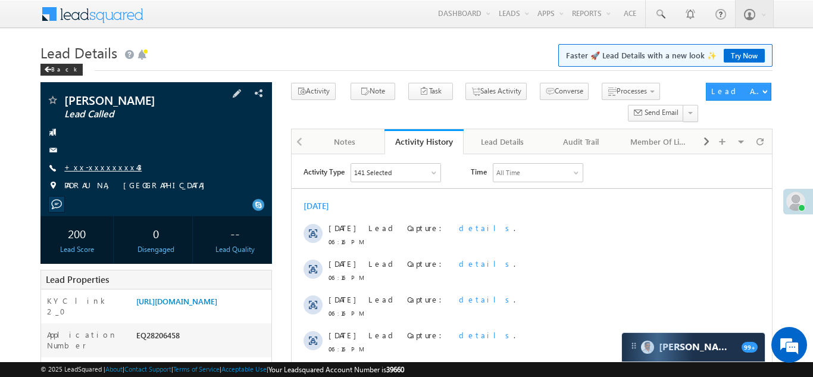
click at [105, 167] on link "+xx-xxxxxxxx43" at bounding box center [102, 167] width 77 height 10
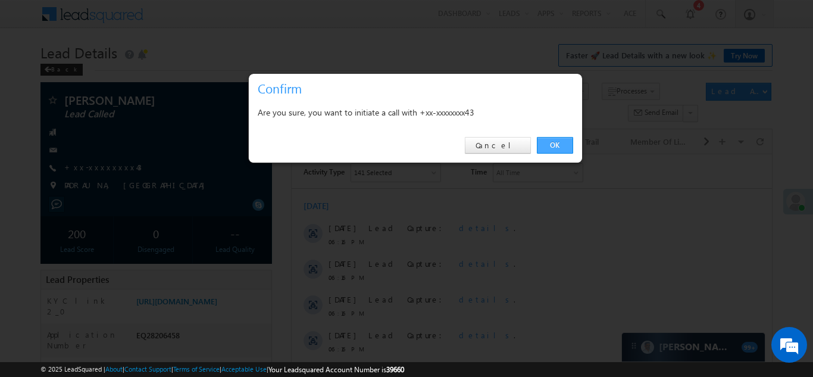
click at [550, 142] on link "OK" at bounding box center [555, 145] width 36 height 17
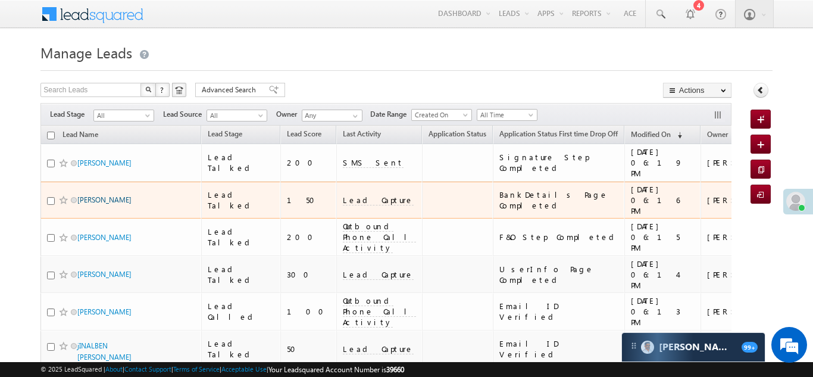
click at [112, 195] on link "[PERSON_NAME]" at bounding box center [104, 199] width 54 height 9
click at [107, 195] on link "[PERSON_NAME]" at bounding box center [104, 199] width 54 height 9
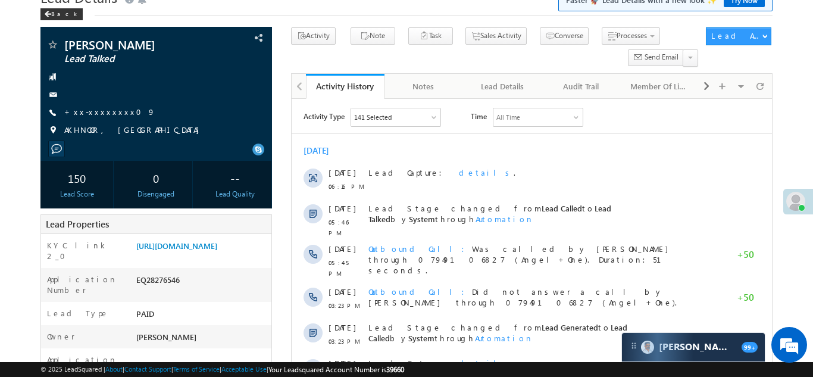
scroll to position [111, 0]
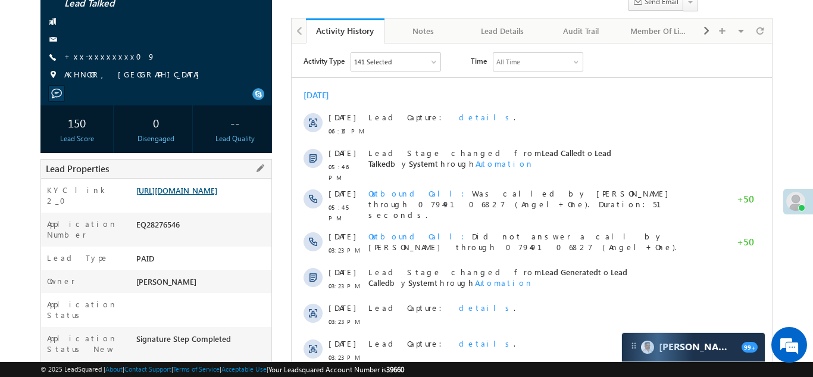
click at [192, 195] on link "[URL][DOMAIN_NAME]" at bounding box center [176, 190] width 81 height 10
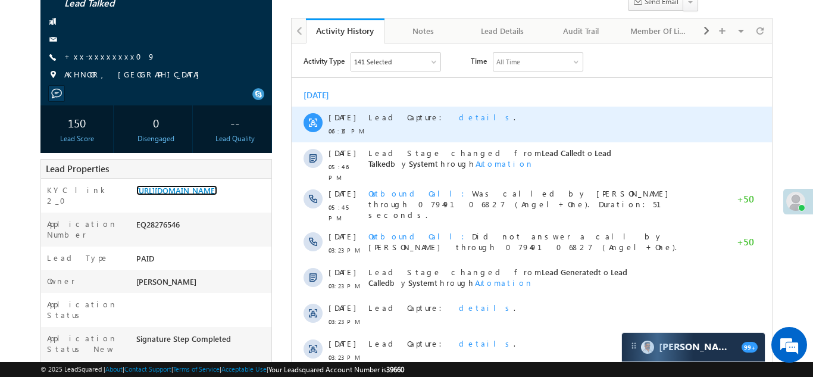
scroll to position [0, 0]
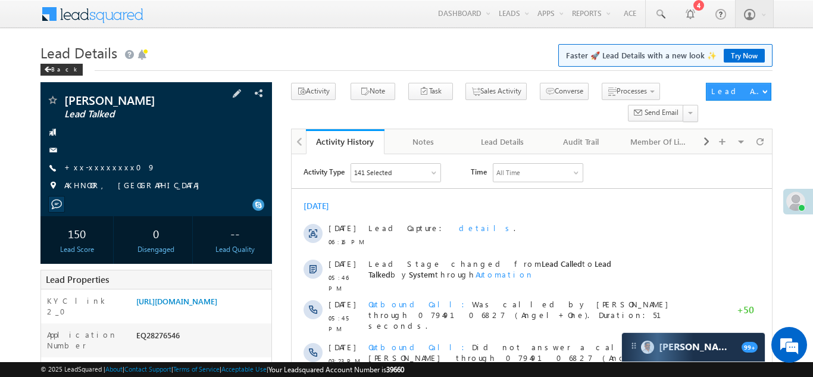
click at [105, 172] on span "+xx-xxxxxxxx09" at bounding box center [109, 168] width 91 height 12
click at [107, 167] on link "+xx-xxxxxxxx09" at bounding box center [109, 167] width 91 height 10
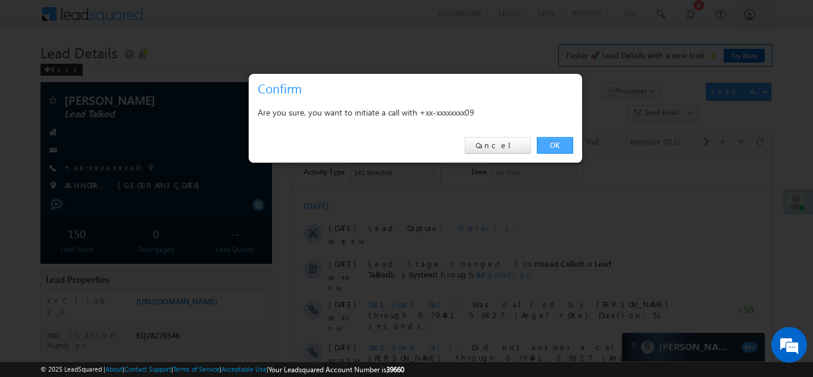
click at [553, 144] on link "OK" at bounding box center [555, 145] width 36 height 17
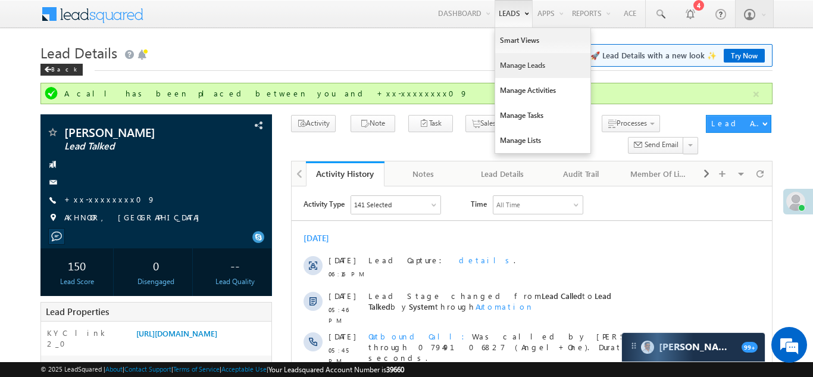
click at [511, 67] on link "Manage Leads" at bounding box center [542, 65] width 95 height 25
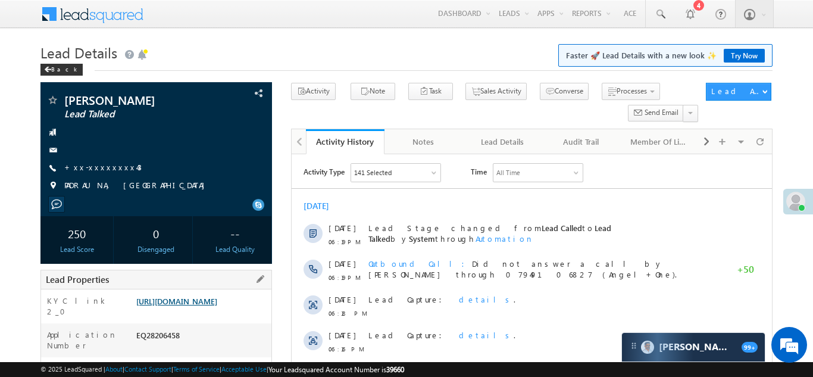
click at [181, 306] on link "https://angelbroking1-pk3em7sa.customui-test.leadsquared.com?leadId=dcfb421c-f1…" at bounding box center [176, 301] width 81 height 10
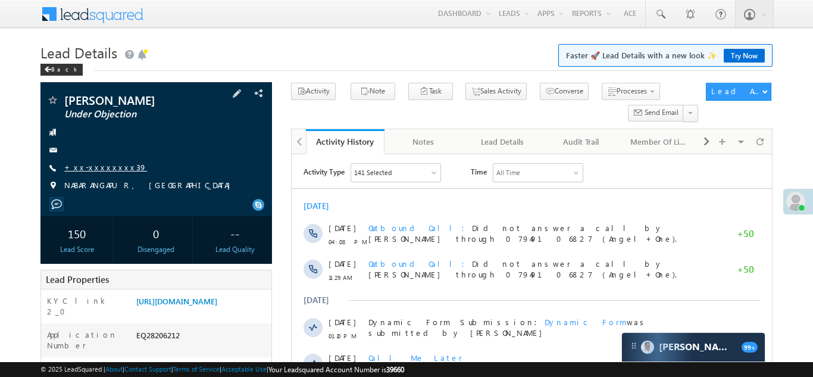
click at [95, 167] on link "+xx-xxxxxxxx39" at bounding box center [105, 167] width 83 height 10
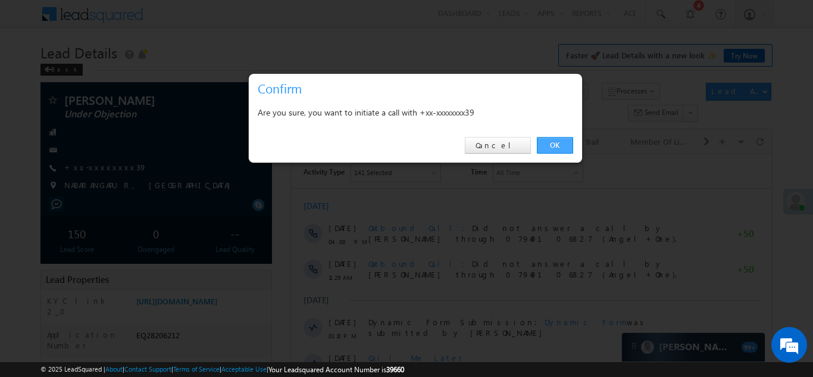
click at [549, 144] on link "OK" at bounding box center [555, 145] width 36 height 17
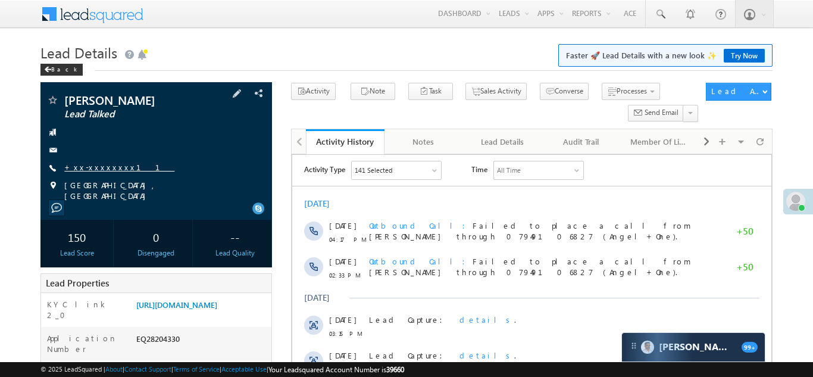
click at [99, 164] on link "+xx-xxxxxxxx11" at bounding box center [119, 167] width 110 height 10
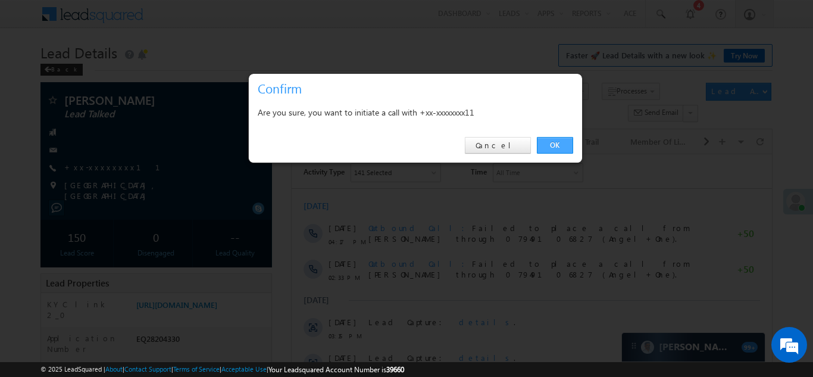
click at [549, 145] on link "OK" at bounding box center [555, 145] width 36 height 17
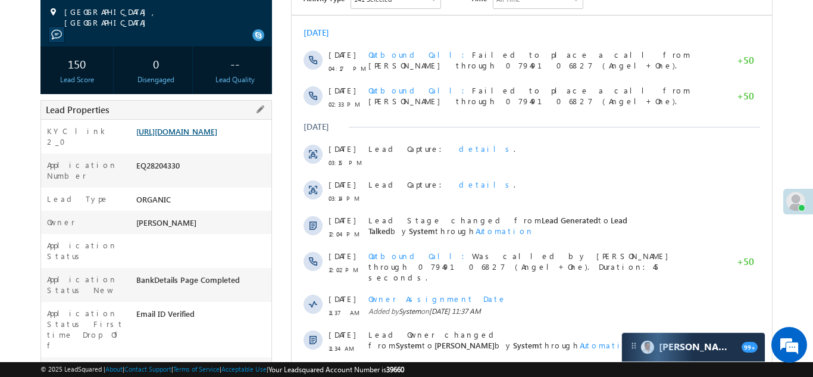
scroll to position [205, 0]
click at [191, 136] on link "https://angelbroking1-pk3em7sa.customui-test.leadsquared.com?leadId=b2d74a22-55…" at bounding box center [176, 131] width 81 height 10
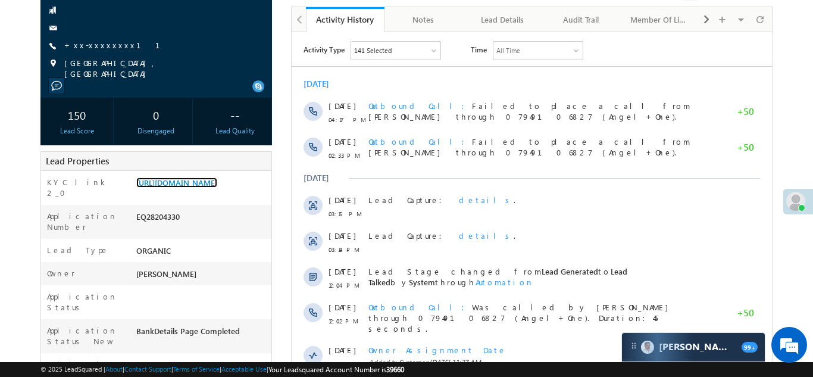
scroll to position [172, 0]
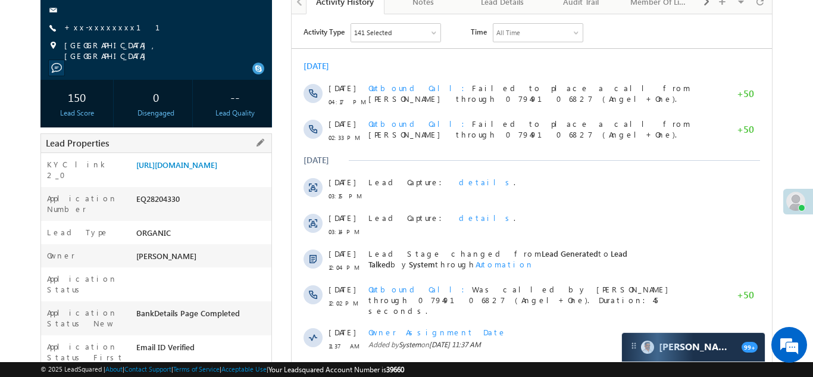
copy div "EQ28204330"
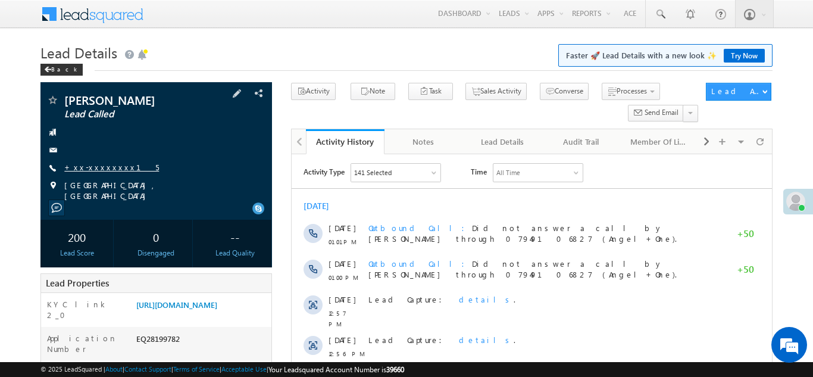
click at [100, 170] on link "+xx-xxxxxxxx15" at bounding box center [111, 167] width 95 height 10
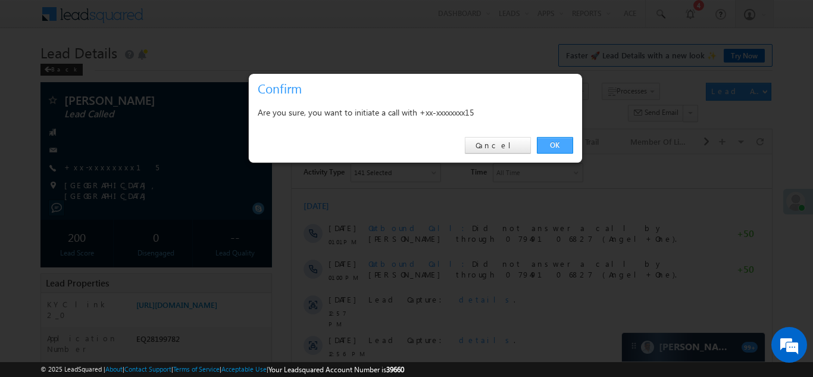
click at [555, 144] on link "OK" at bounding box center [555, 145] width 36 height 17
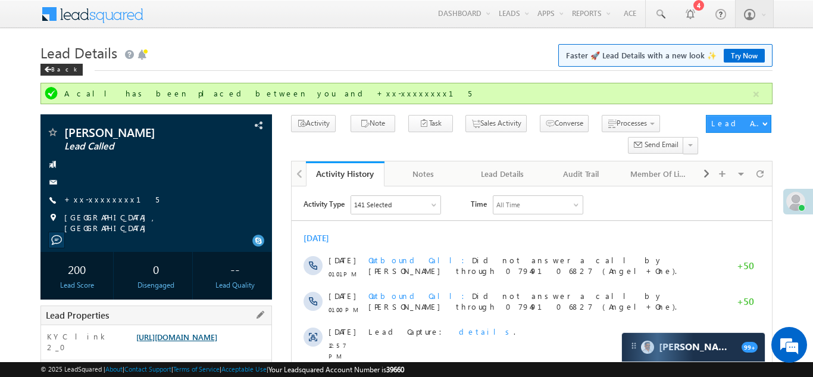
click at [191, 340] on link "https://angelbroking1-pk3em7sa.customui-test.leadsquared.com?leadId=d6dced29-f9…" at bounding box center [176, 336] width 81 height 10
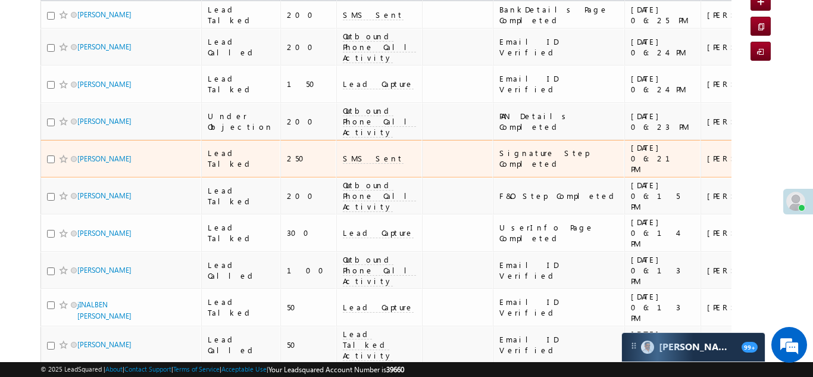
scroll to position [147, 0]
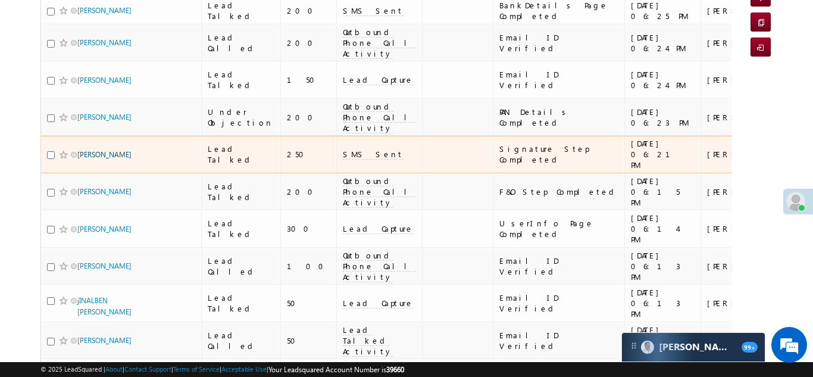
click at [112, 150] on link "[PERSON_NAME]" at bounding box center [104, 154] width 54 height 9
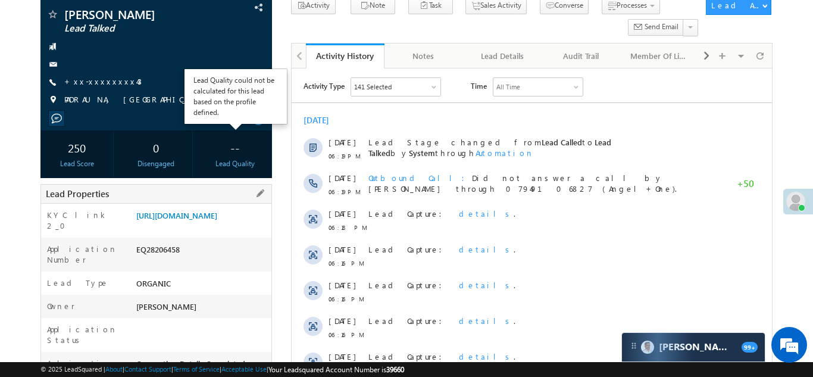
scroll to position [85, 0]
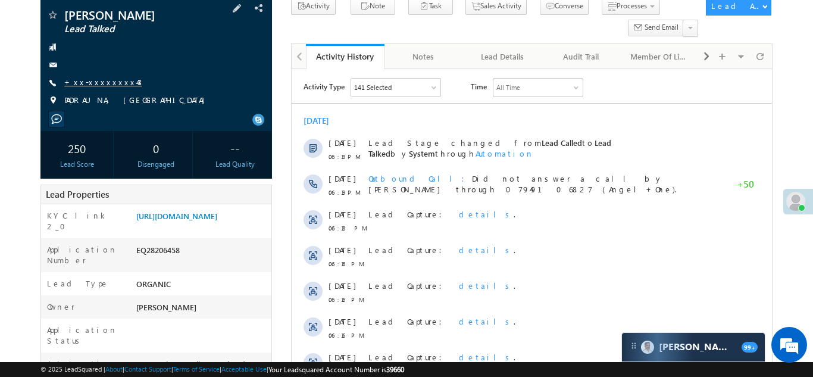
click at [94, 83] on link "+xx-xxxxxxxx43" at bounding box center [102, 82] width 77 height 10
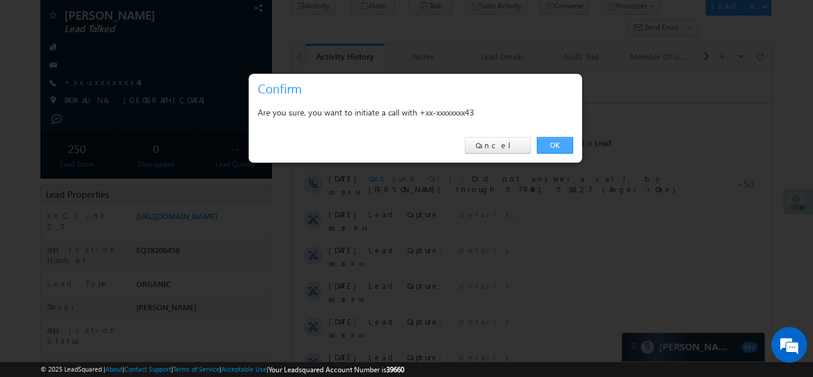
click at [553, 146] on link "OK" at bounding box center [555, 145] width 36 height 17
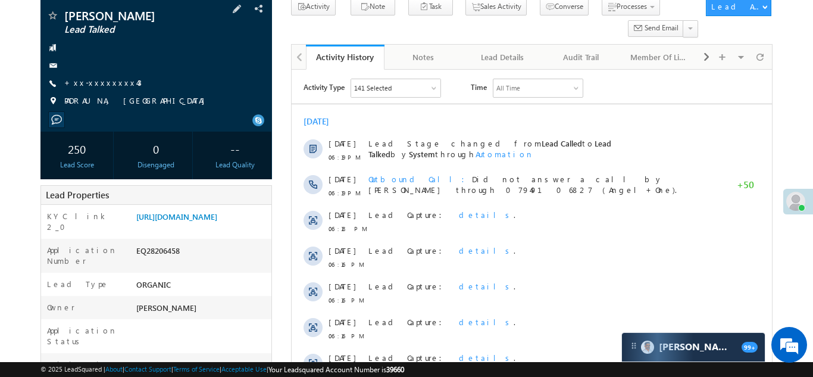
scroll to position [151, 0]
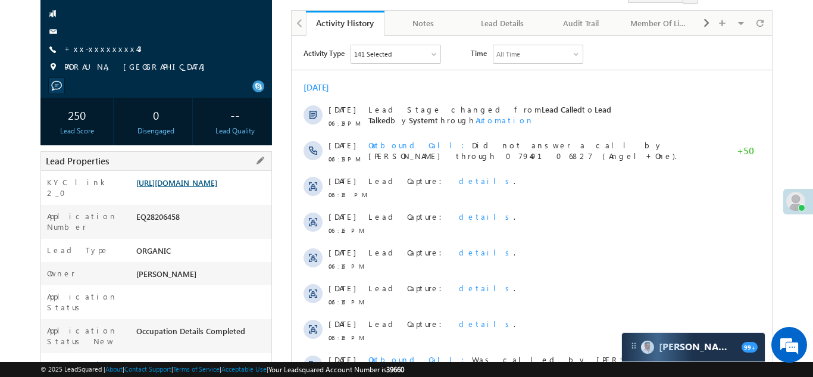
click at [201, 187] on link "https://angelbroking1-pk3em7sa.customui-test.leadsquared.com?leadId=dcfb421c-f1…" at bounding box center [176, 182] width 81 height 10
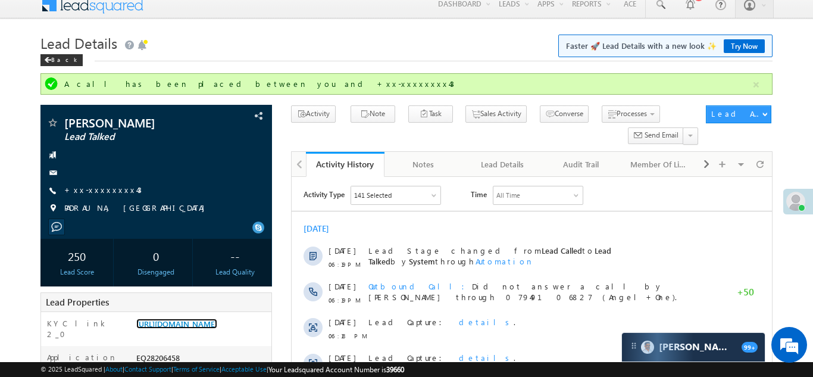
scroll to position [0, 0]
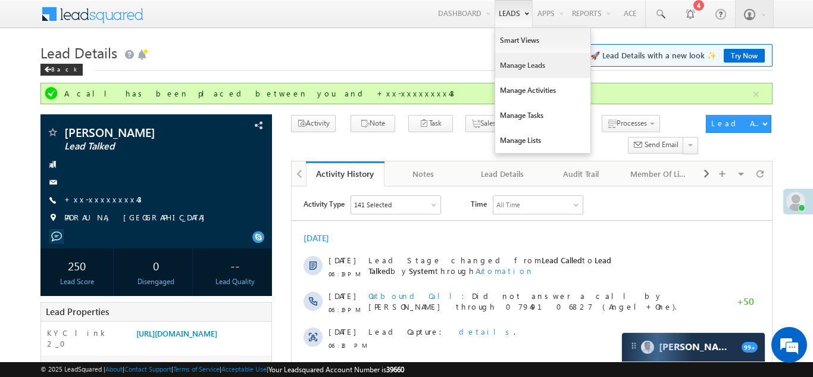
click at [516, 68] on link "Manage Leads" at bounding box center [542, 65] width 95 height 25
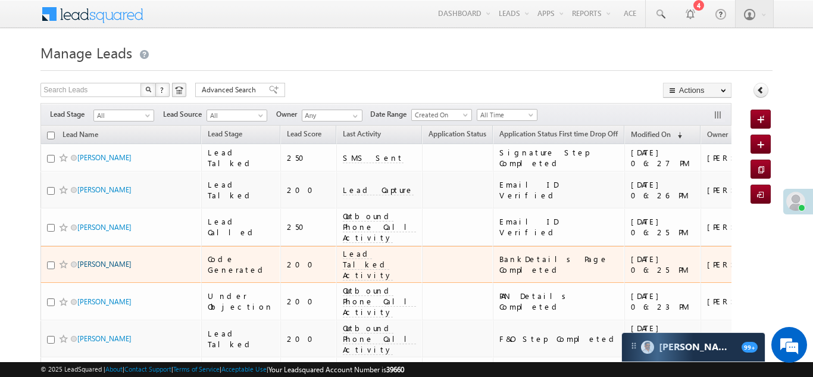
click at [104, 259] on link "[PERSON_NAME]" at bounding box center [104, 263] width 54 height 9
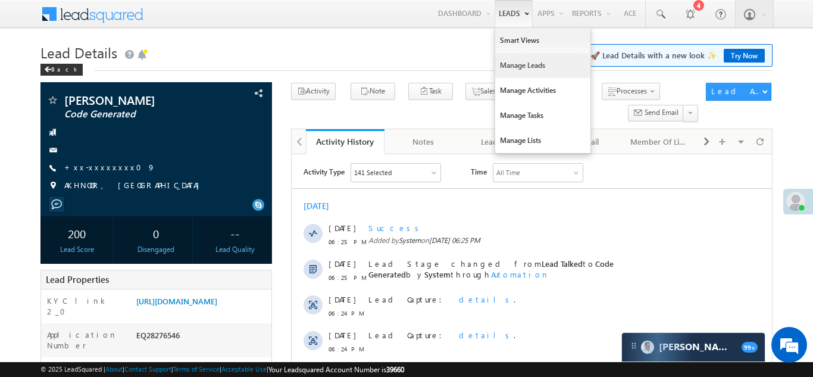
click at [503, 69] on link "Manage Leads" at bounding box center [542, 65] width 95 height 25
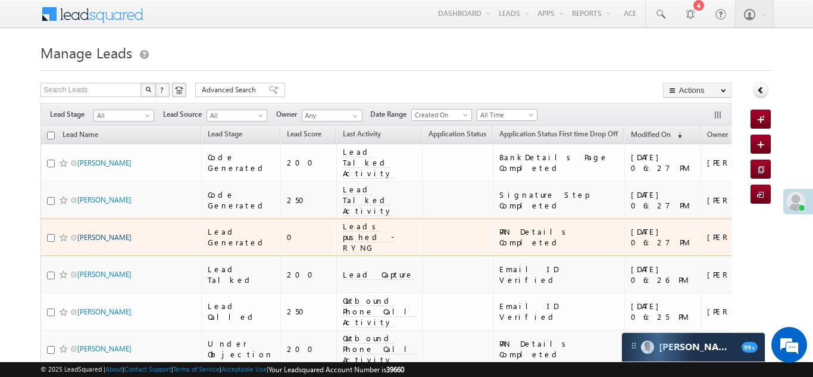
click at [95, 233] on link "Akshay Rabi das" at bounding box center [104, 237] width 54 height 9
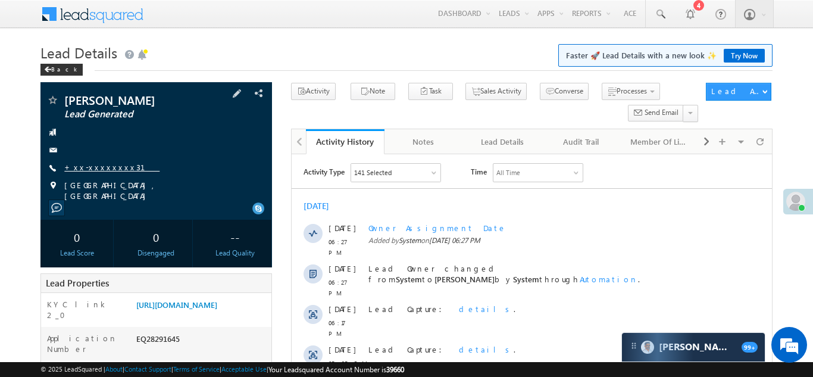
click at [97, 167] on link "+xx-xxxxxxxx31" at bounding box center [111, 167] width 95 height 10
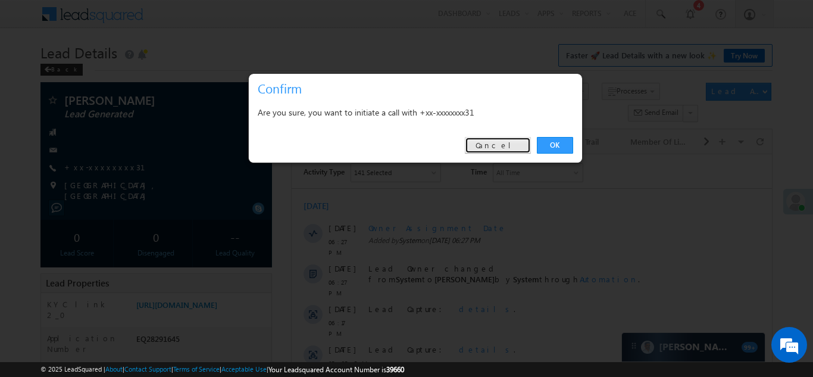
click at [508, 145] on link "Cancel" at bounding box center [498, 145] width 66 height 17
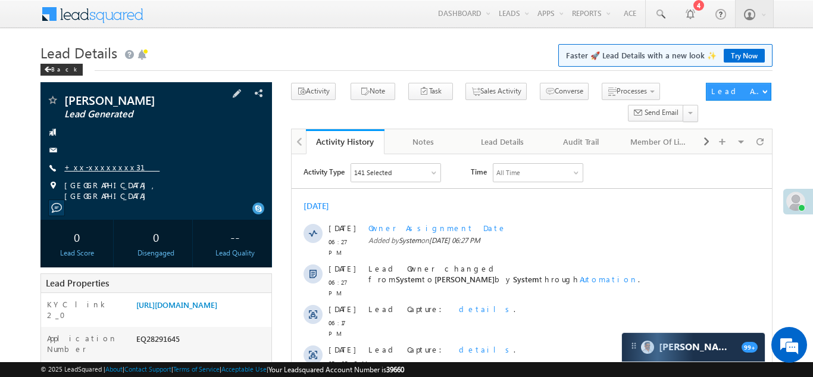
click at [96, 167] on link "+xx-xxxxxxxx31" at bounding box center [111, 167] width 95 height 10
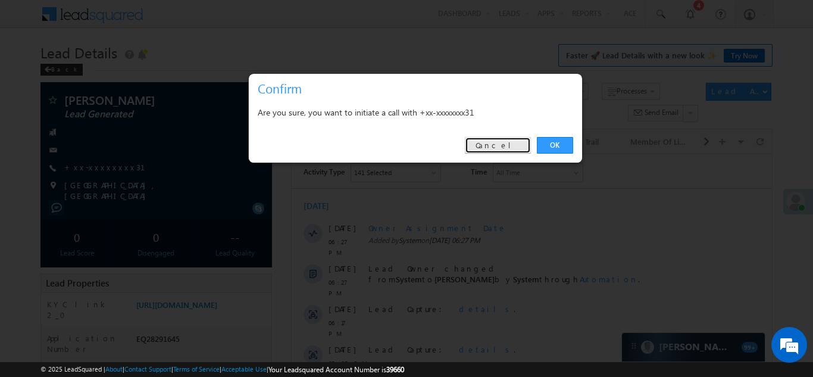
click at [508, 143] on link "Cancel" at bounding box center [498, 145] width 66 height 17
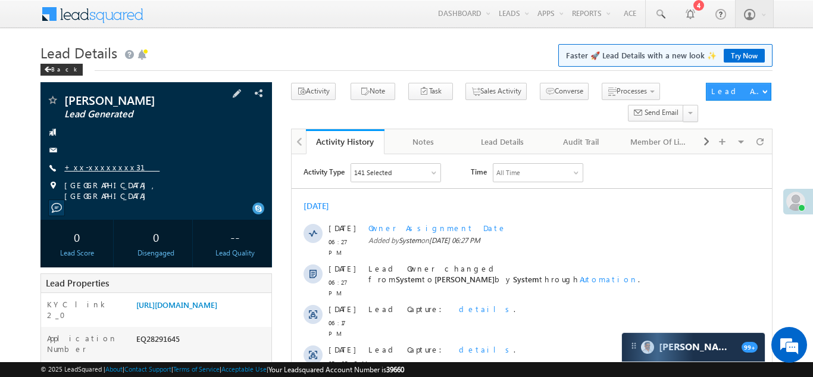
click at [105, 168] on link "+xx-xxxxxxxx31" at bounding box center [111, 167] width 95 height 10
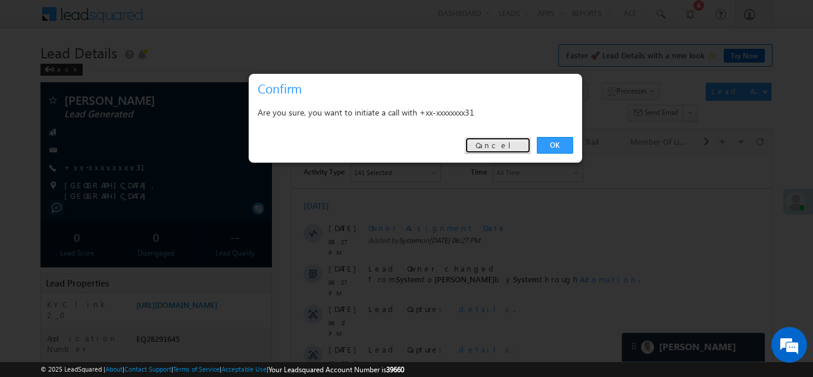
click at [508, 142] on link "Cancel" at bounding box center [498, 145] width 66 height 17
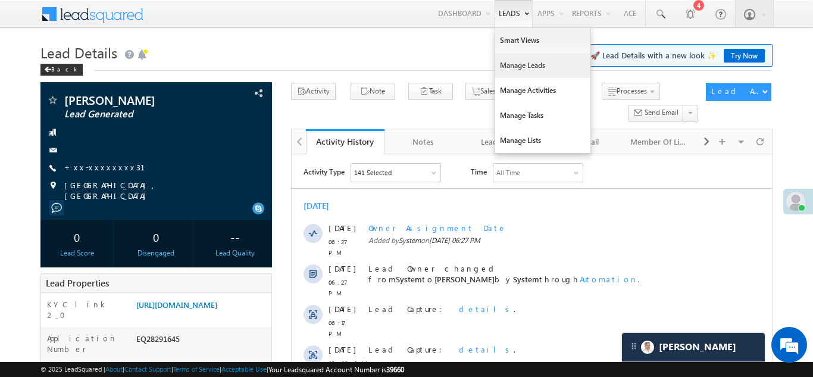
click at [513, 70] on link "Manage Leads" at bounding box center [542, 65] width 95 height 25
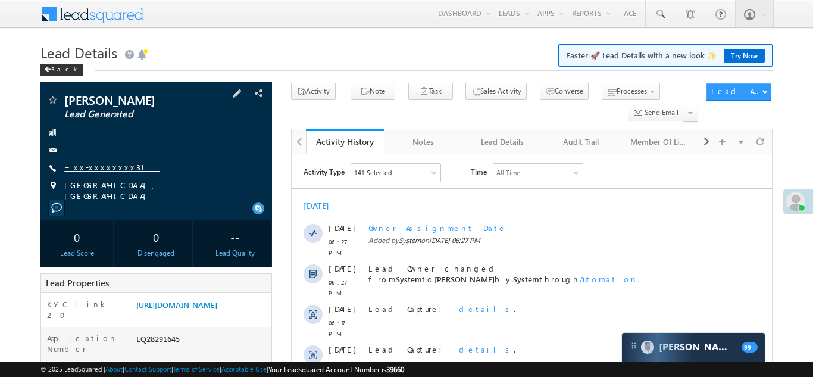
click at [86, 167] on link "+xx-xxxxxxxx31" at bounding box center [111, 167] width 95 height 10
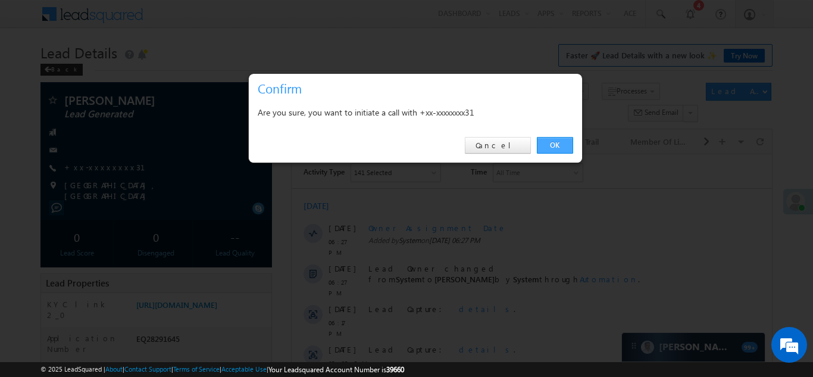
click at [550, 141] on link "OK" at bounding box center [555, 145] width 36 height 17
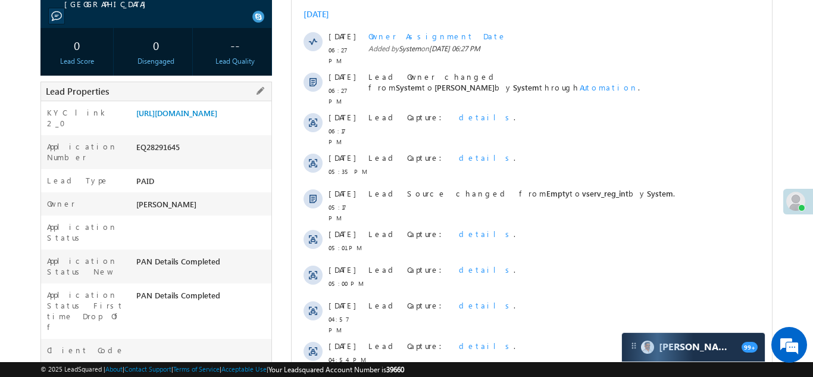
scroll to position [206, 0]
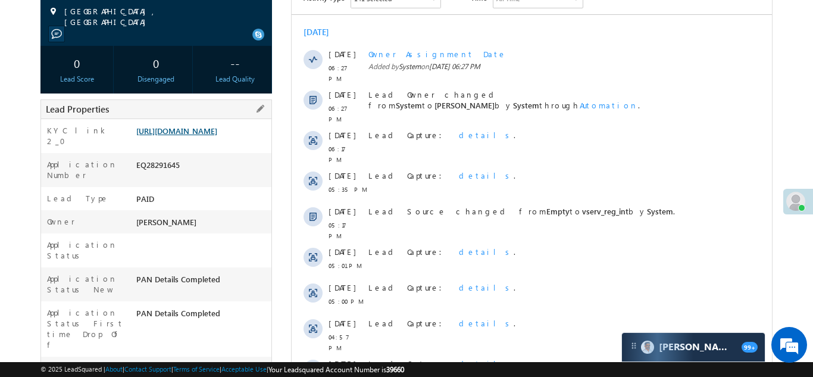
click at [189, 136] on link "https://angelbroking1-pk3em7sa.customui-test.leadsquared.com?leadId=83c186ba-cd…" at bounding box center [176, 131] width 81 height 10
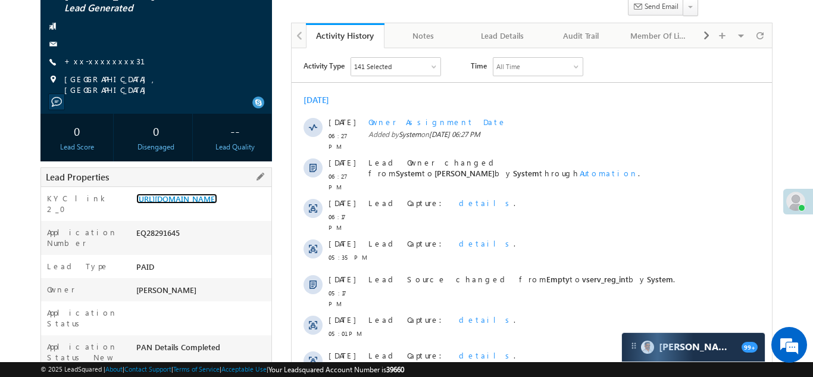
scroll to position [0, 0]
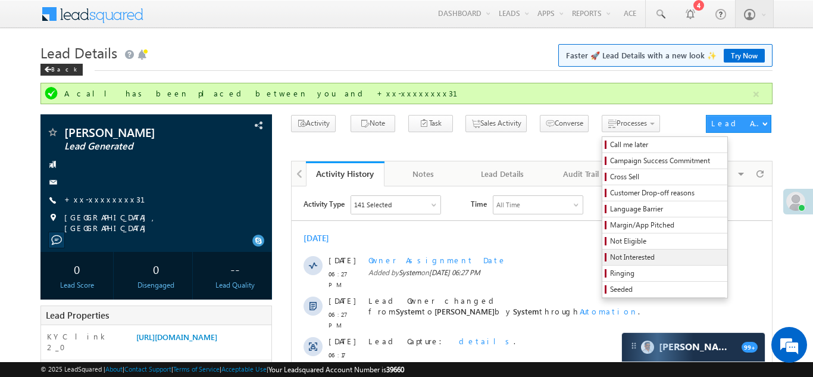
click at [610, 257] on span "Not Interested" at bounding box center [666, 257] width 113 height 11
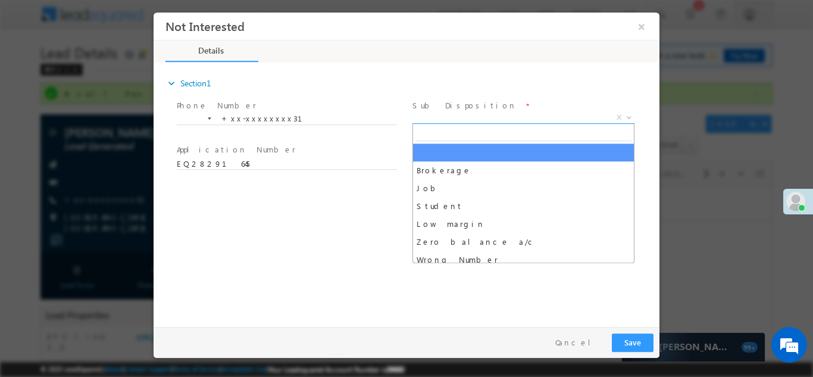
click at [472, 112] on span "X" at bounding box center [523, 117] width 222 height 12
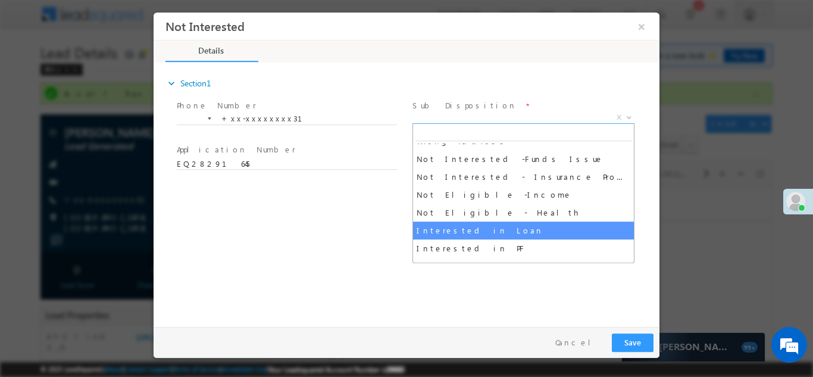
scroll to position [226, 0]
select select "Interested in Loan"
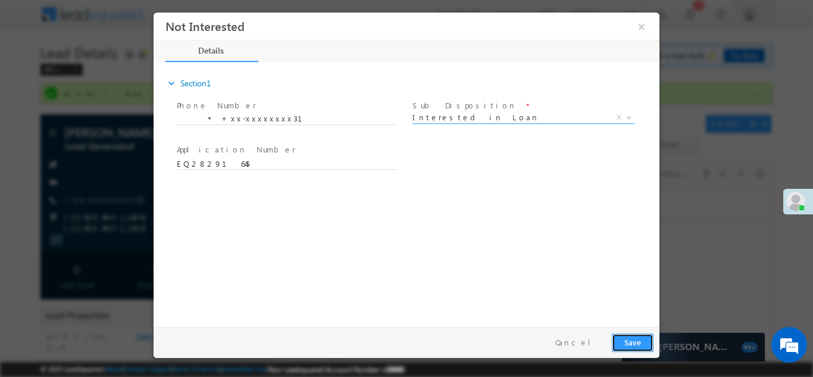
click at [633, 343] on button "Save" at bounding box center [633, 342] width 42 height 18
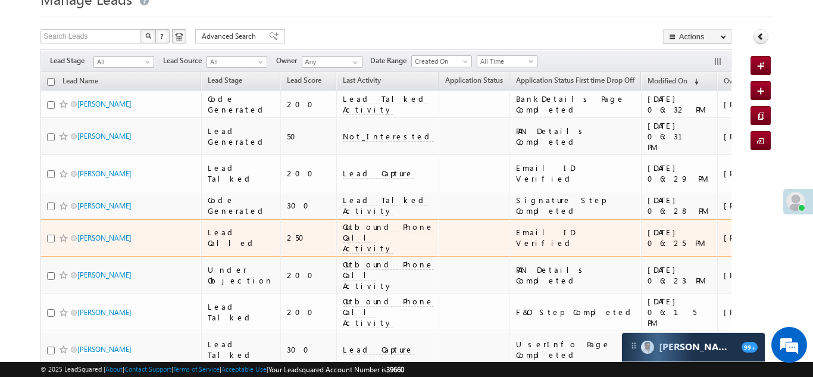
scroll to position [56, 0]
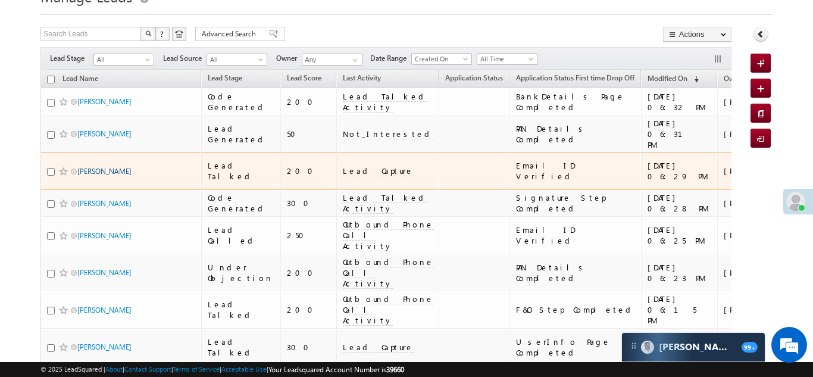
click at [96, 167] on link "[PERSON_NAME]" at bounding box center [104, 171] width 54 height 9
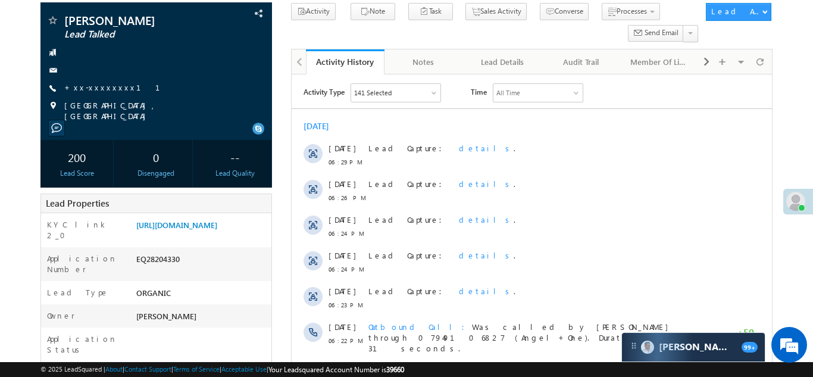
scroll to position [93, 0]
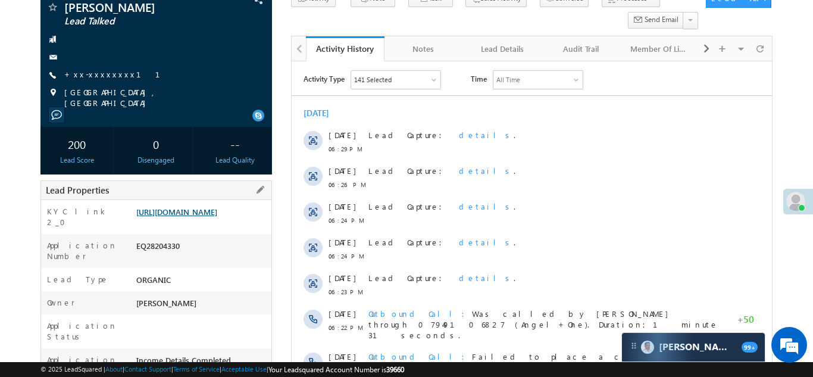
click at [206, 217] on link "[URL][DOMAIN_NAME]" at bounding box center [176, 211] width 81 height 10
click at [101, 74] on link "+xx-xxxxxxxx11" at bounding box center [119, 74] width 110 height 10
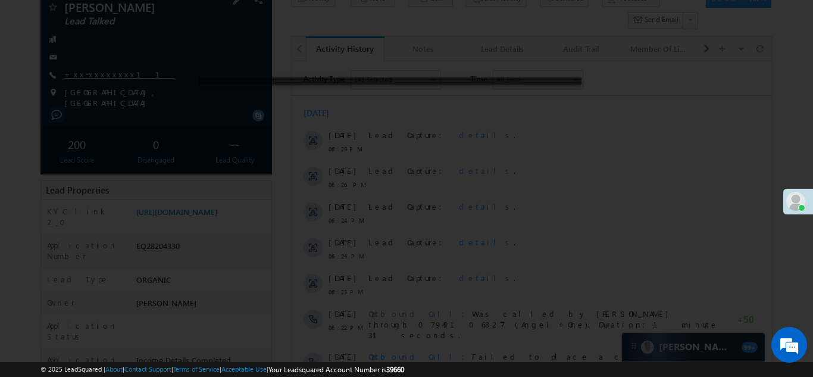
scroll to position [0, 0]
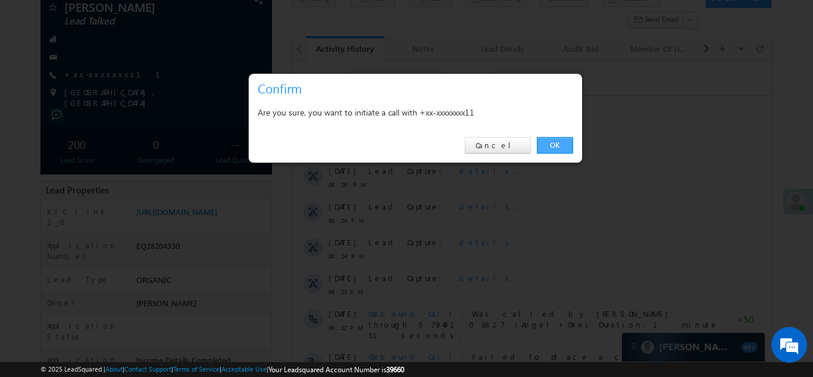
click at [550, 145] on link "OK" at bounding box center [555, 145] width 36 height 17
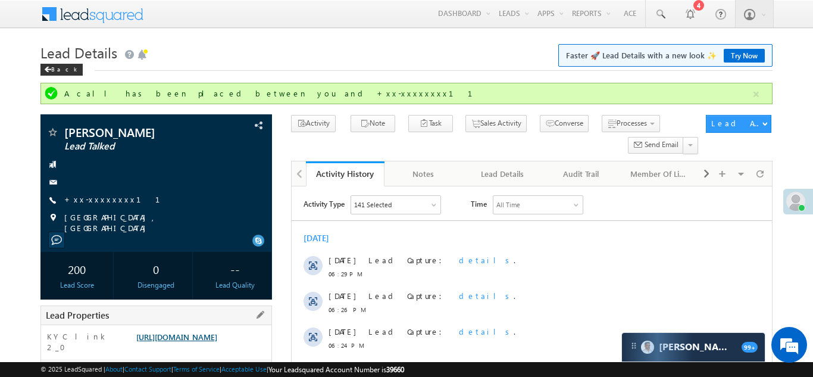
click at [178, 336] on link "https://angelbroking1-pk3em7sa.customui-test.leadsquared.com?leadId=b2d74a22-55…" at bounding box center [176, 336] width 81 height 10
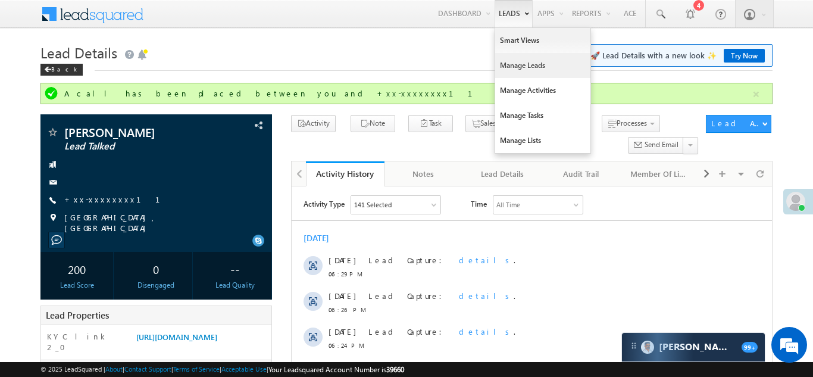
click at [504, 68] on link "Manage Leads" at bounding box center [542, 65] width 95 height 25
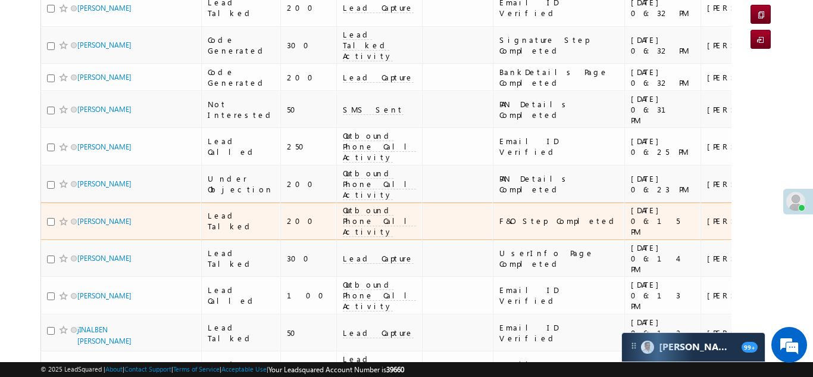
scroll to position [155, 0]
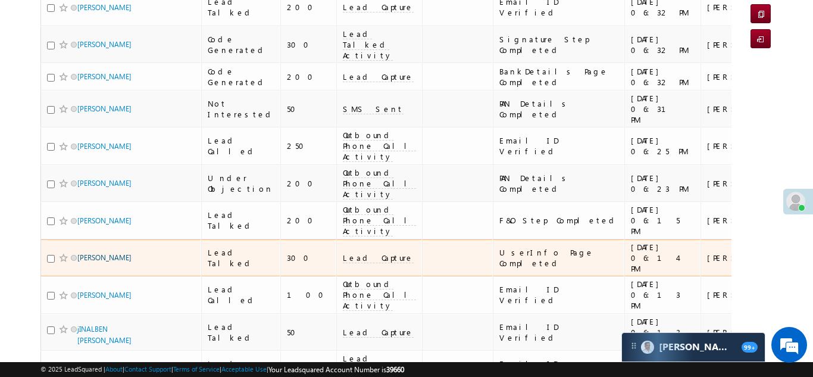
click at [105, 253] on link "[PERSON_NAME]" at bounding box center [104, 257] width 54 height 9
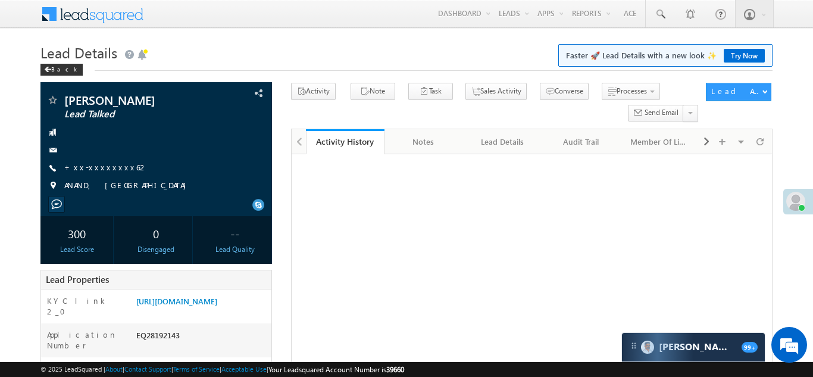
click at [102, 162] on link "+xx-xxxxxxxx62" at bounding box center [106, 167] width 84 height 10
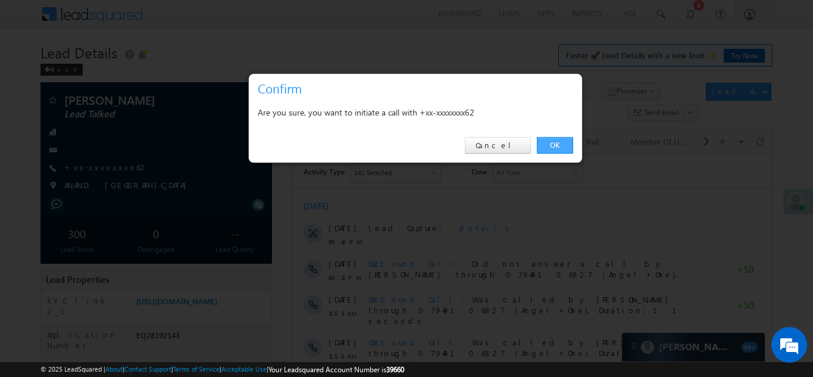
click at [554, 146] on link "OK" at bounding box center [555, 145] width 36 height 17
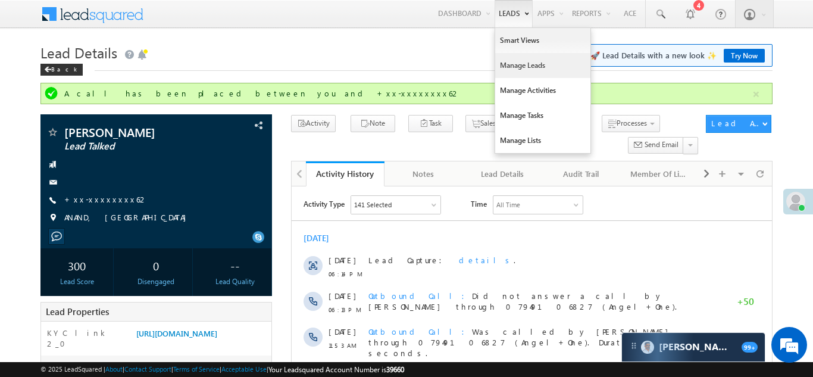
click at [515, 63] on link "Manage Leads" at bounding box center [542, 65] width 95 height 25
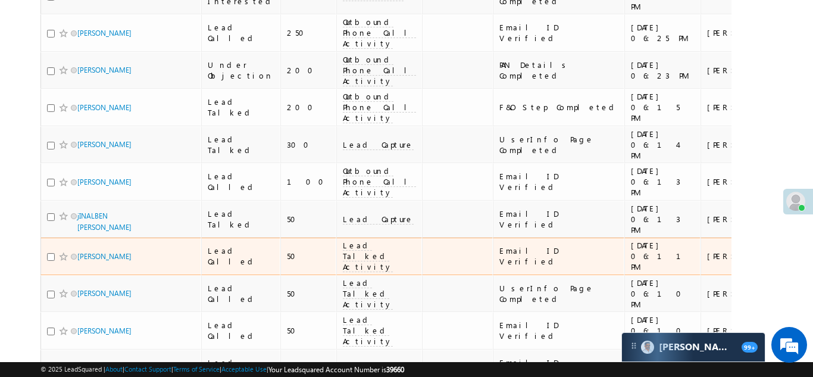
scroll to position [290, 0]
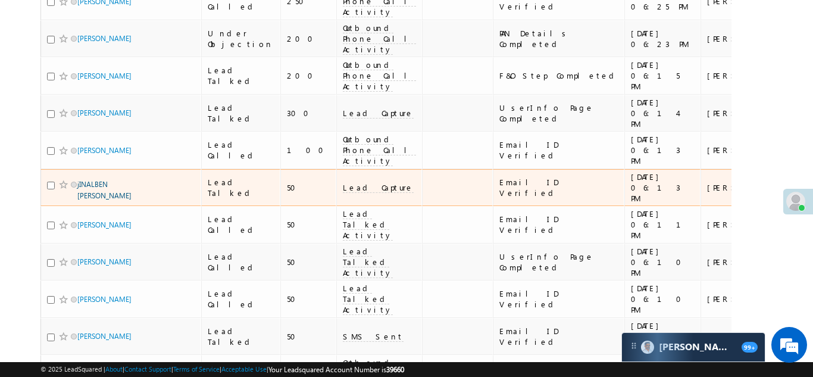
click at [92, 180] on link "jINALBEN [PERSON_NAME]" at bounding box center [104, 190] width 54 height 20
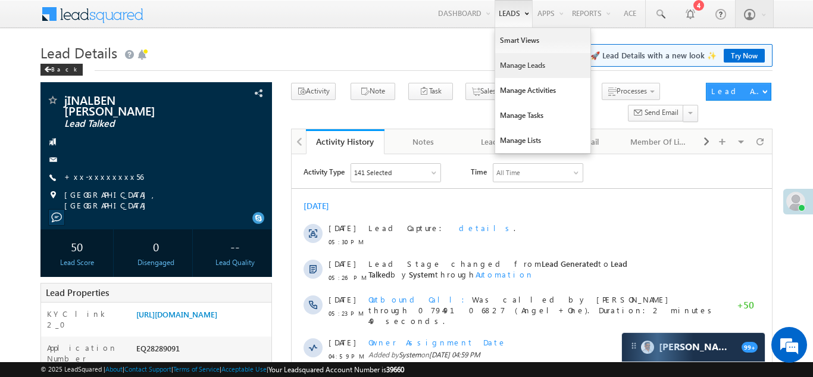
click at [511, 61] on link "Manage Leads" at bounding box center [542, 65] width 95 height 25
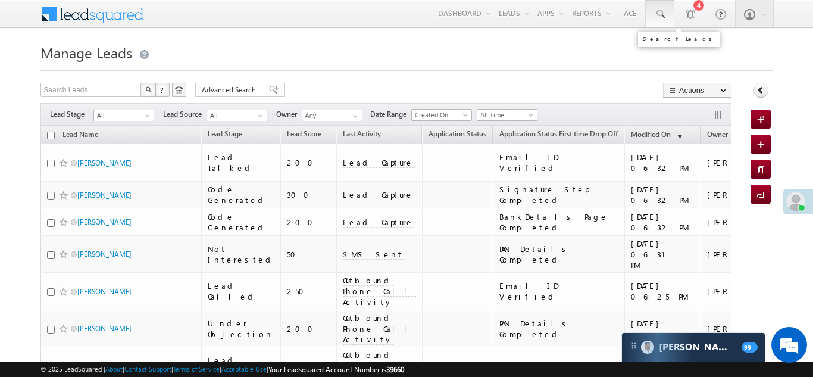
click at [657, 11] on span at bounding box center [660, 14] width 12 height 12
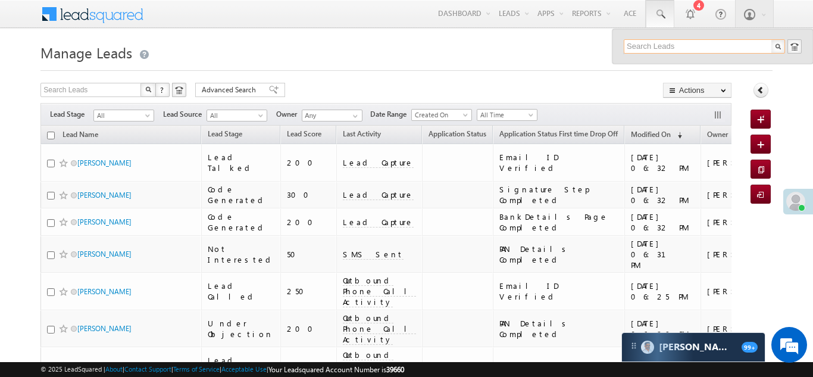
paste input "EQ24289878"
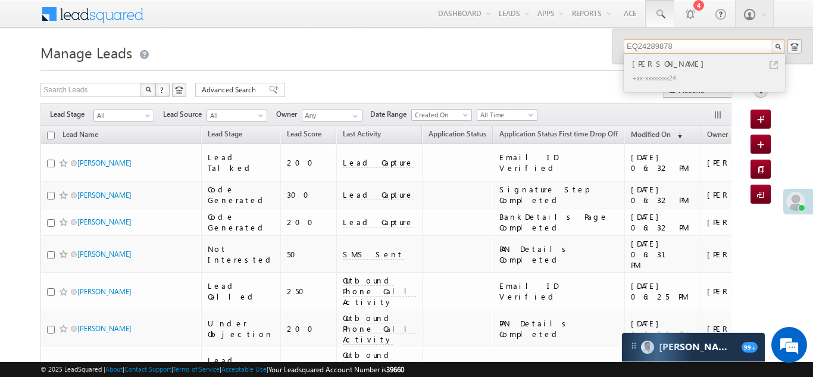
type input "EQ24289878"
click at [650, 64] on div "Harish Raikwar" at bounding box center [709, 63] width 159 height 13
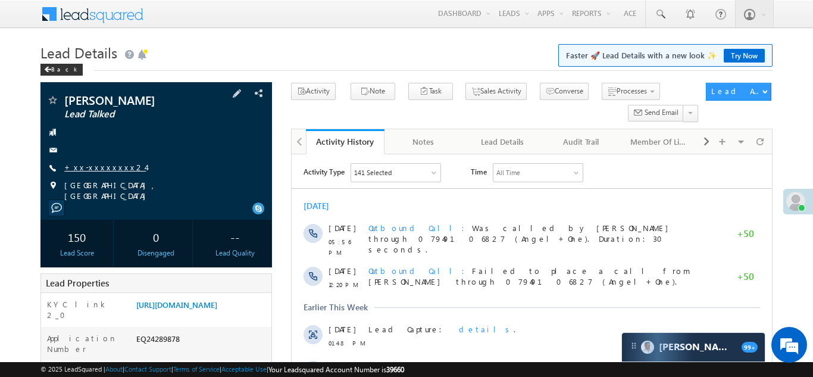
click at [95, 165] on link "+xx-xxxxxxxx24" at bounding box center [105, 167] width 82 height 10
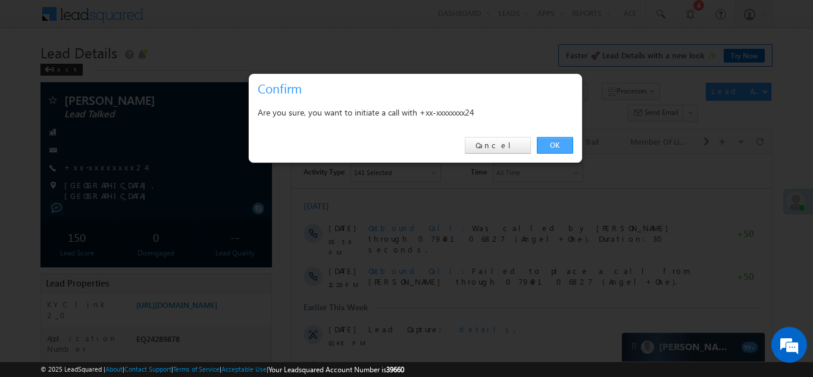
click at [559, 147] on link "OK" at bounding box center [555, 145] width 36 height 17
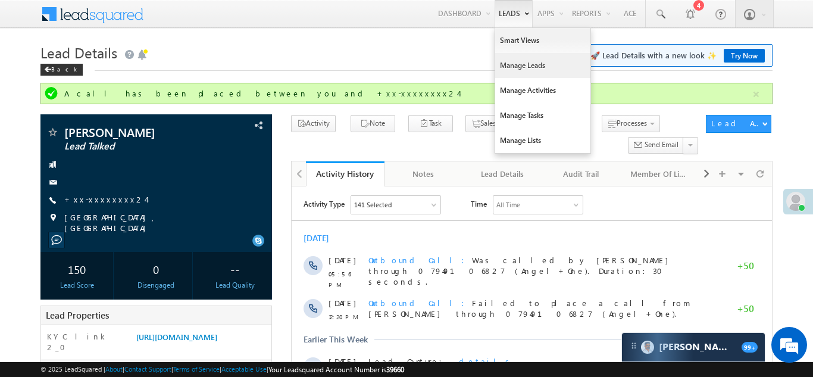
click at [512, 74] on link "Manage Leads" at bounding box center [542, 65] width 95 height 25
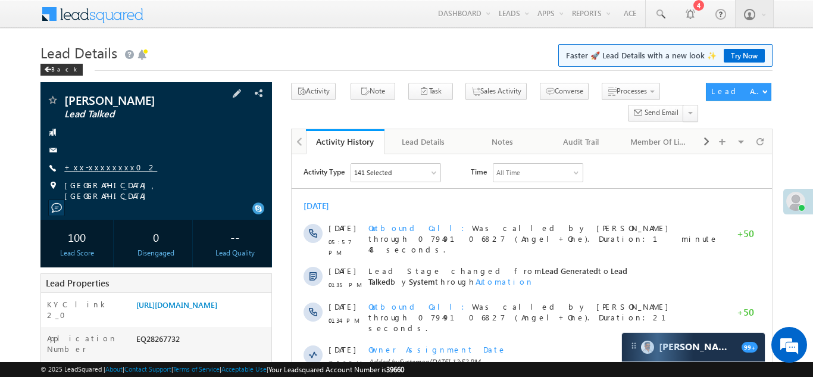
click at [89, 170] on link "+xx-xxxxxxxx02" at bounding box center [110, 167] width 93 height 10
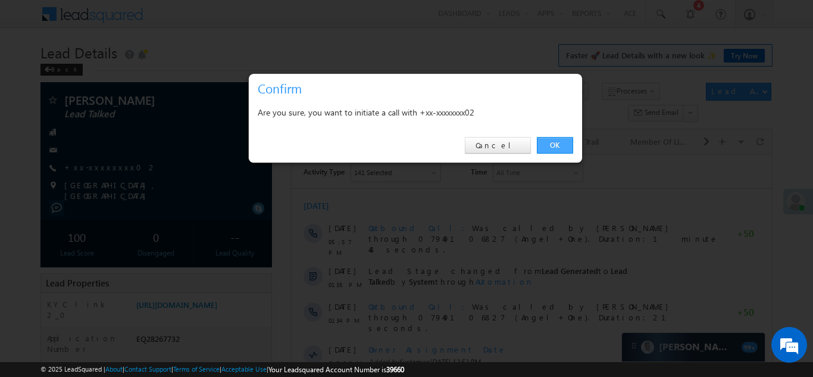
click at [552, 145] on link "OK" at bounding box center [555, 145] width 36 height 17
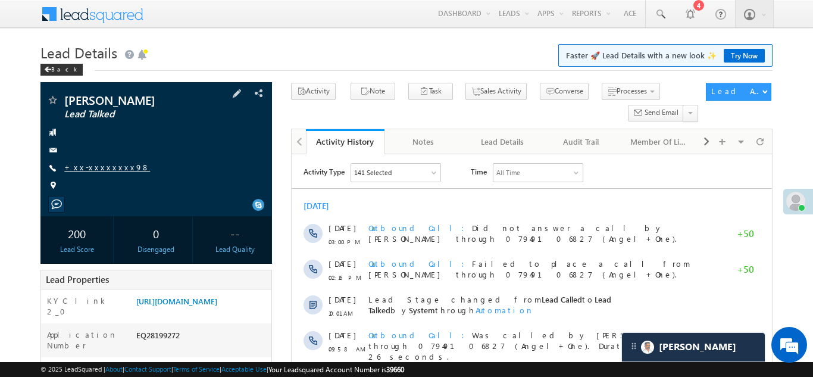
click at [93, 163] on link "+xx-xxxxxxxx98" at bounding box center [107, 167] width 86 height 10
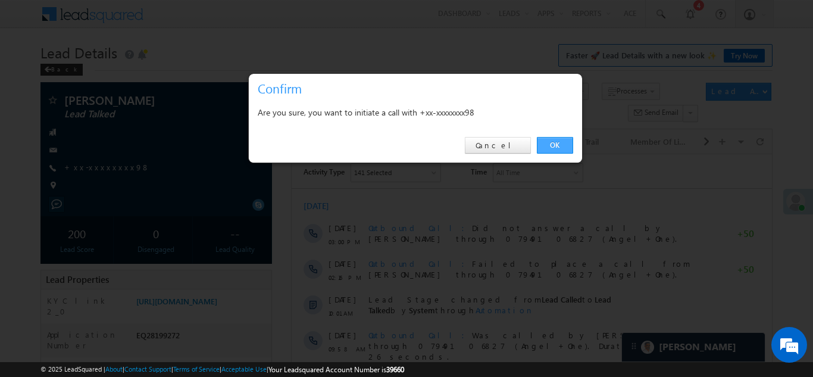
click at [552, 146] on link "OK" at bounding box center [555, 145] width 36 height 17
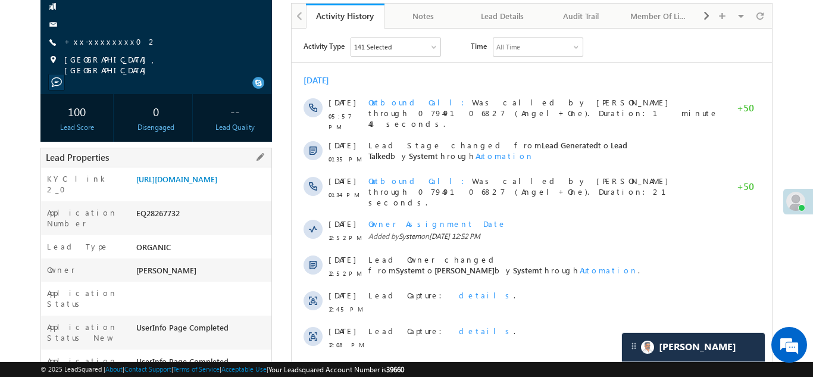
scroll to position [133, 0]
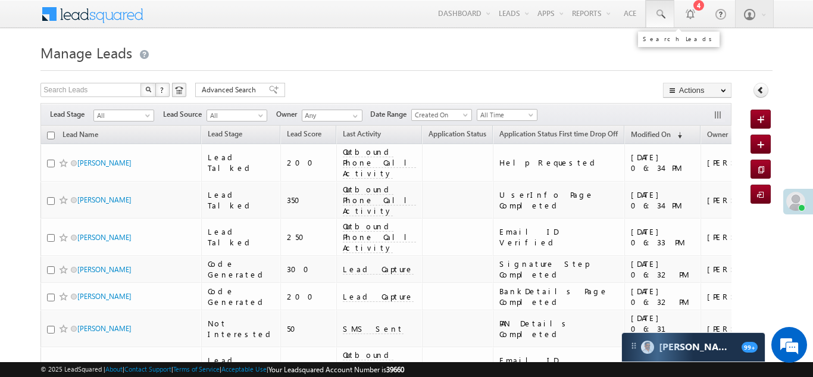
click at [657, 12] on span at bounding box center [660, 14] width 12 height 12
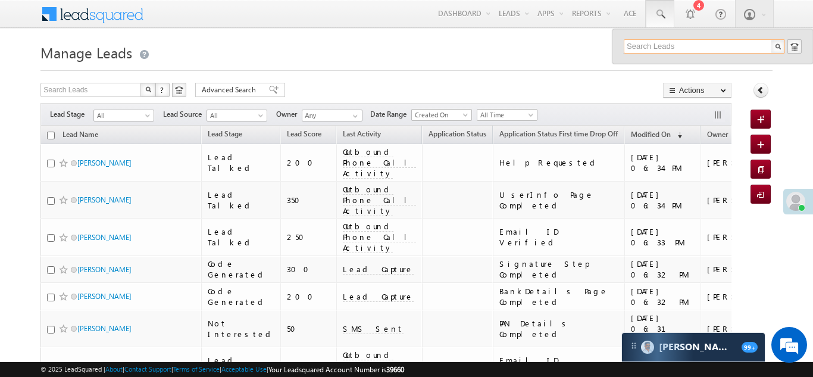
paste input "EQ28138891"
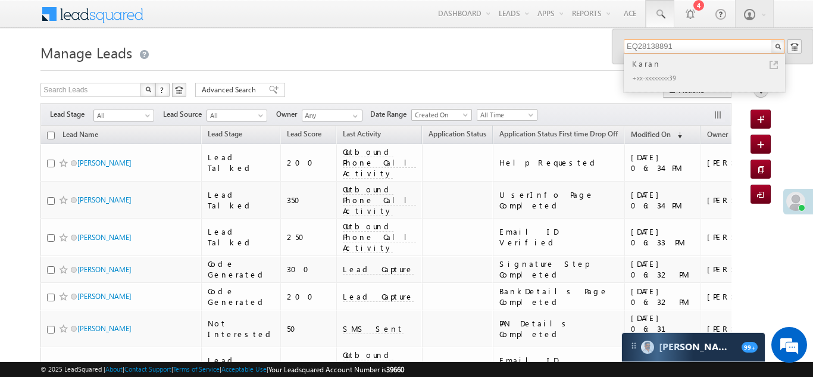
type input "EQ28138891"
click at [645, 64] on div "Karan" at bounding box center [709, 63] width 159 height 13
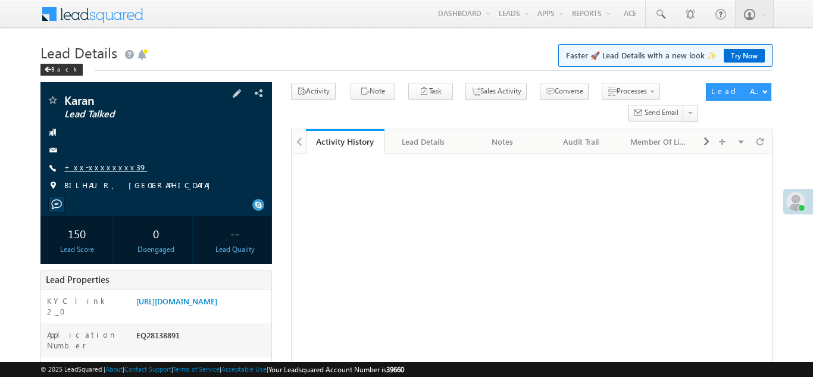
click at [98, 167] on link "+xx-xxxxxxxx39" at bounding box center [105, 167] width 83 height 10
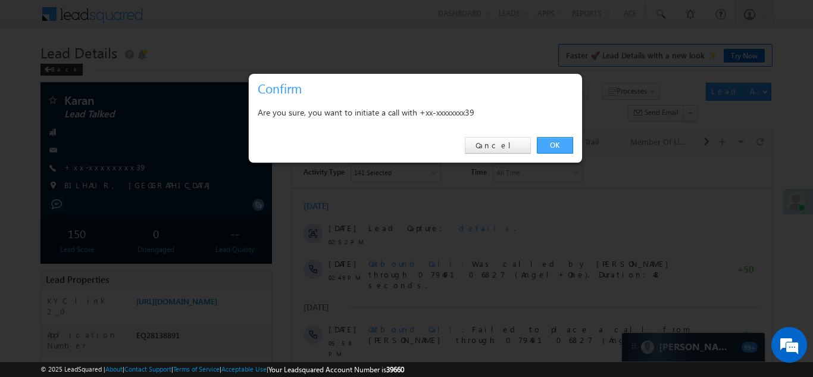
click at [552, 140] on link "OK" at bounding box center [555, 145] width 36 height 17
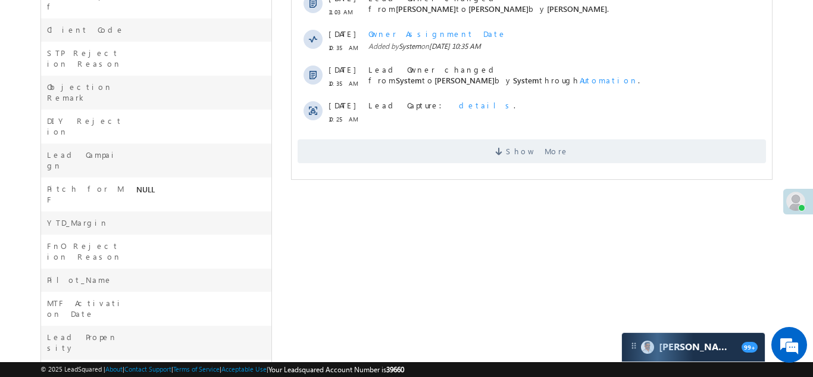
scroll to position [543, 0]
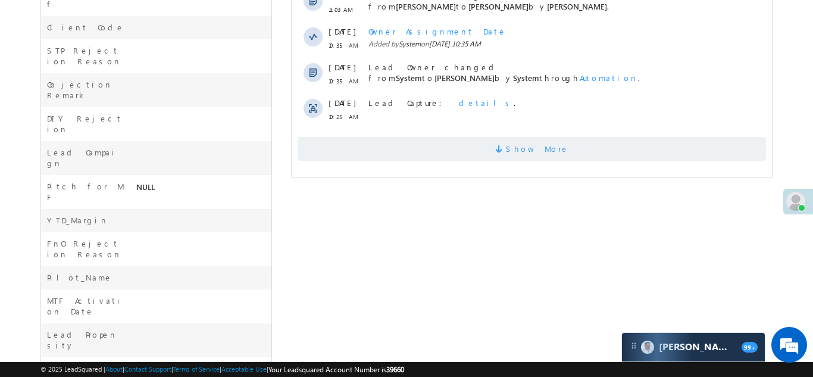
click at [471, 137] on span "Show More" at bounding box center [531, 149] width 468 height 24
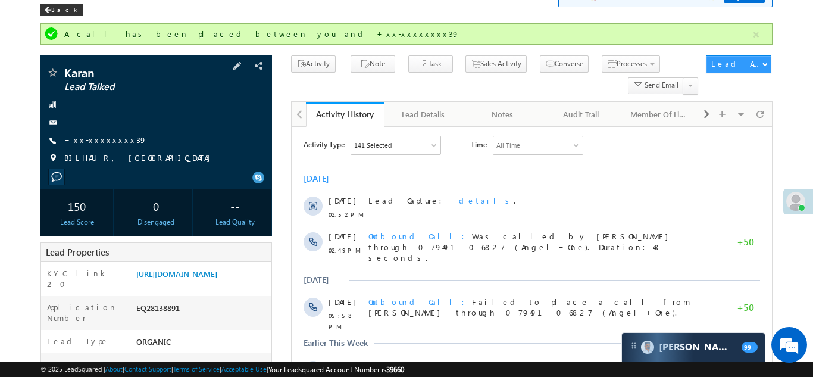
scroll to position [163, 0]
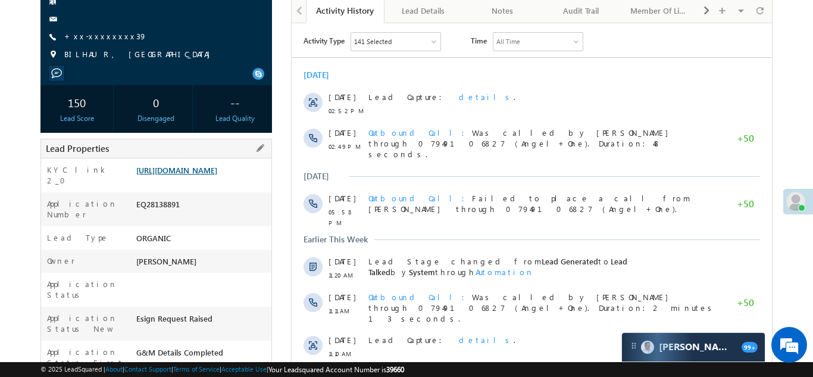
click at [190, 175] on link "[URL][DOMAIN_NAME]" at bounding box center [176, 170] width 81 height 10
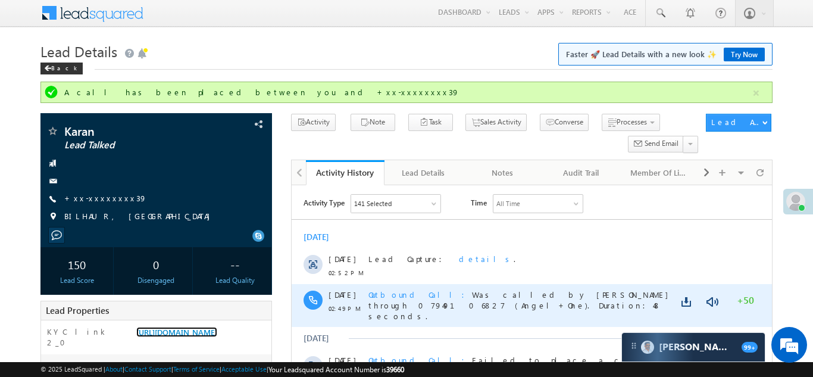
scroll to position [0, 0]
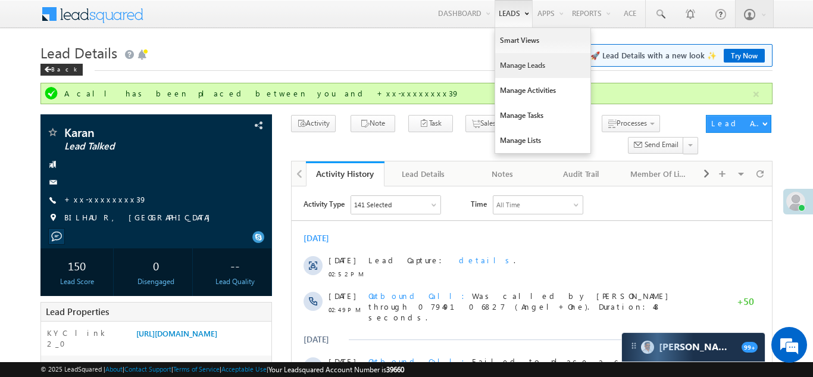
click at [513, 66] on link "Manage Leads" at bounding box center [542, 65] width 95 height 25
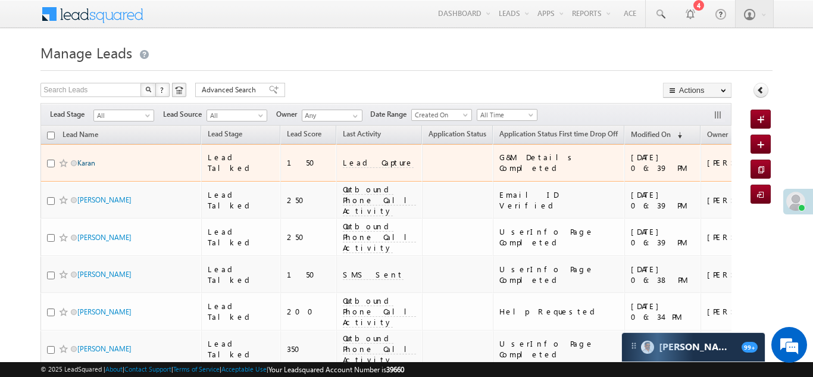
click at [85, 158] on link "Karan" at bounding box center [86, 162] width 18 height 9
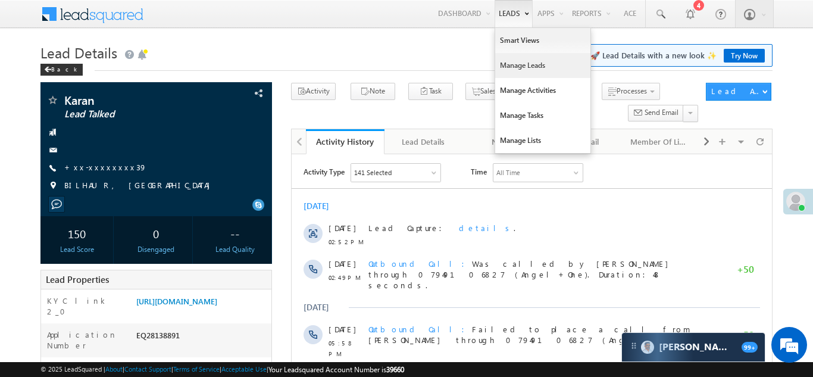
click at [509, 61] on link "Manage Leads" at bounding box center [542, 65] width 95 height 25
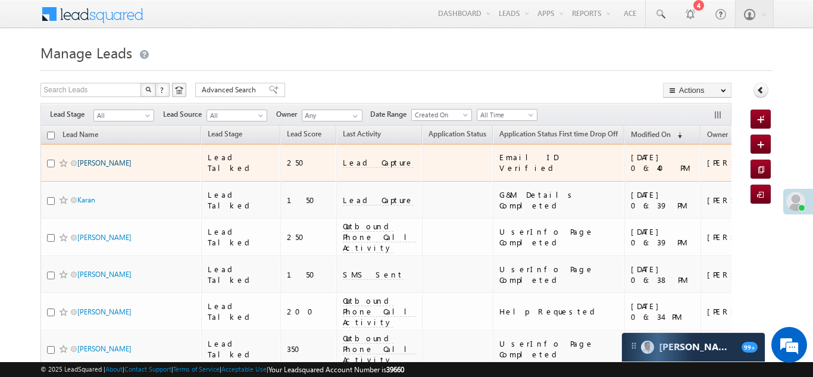
click at [86, 158] on link "[PERSON_NAME]" at bounding box center [104, 162] width 54 height 9
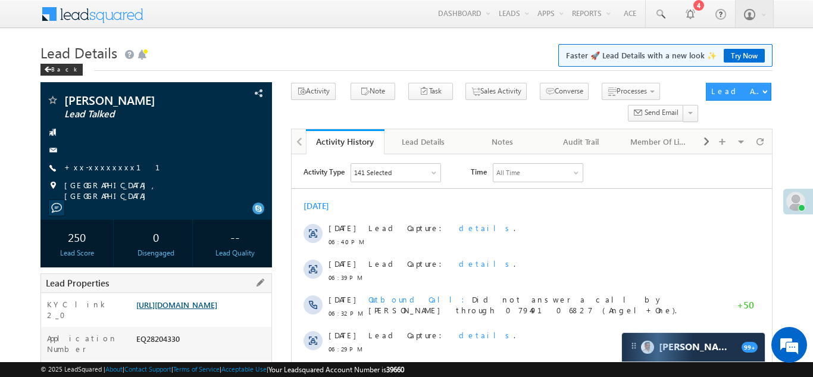
click at [201, 305] on link "https://angelbroking1-pk3em7sa.customui-test.leadsquared.com?leadId=b2d74a22-55…" at bounding box center [176, 304] width 81 height 10
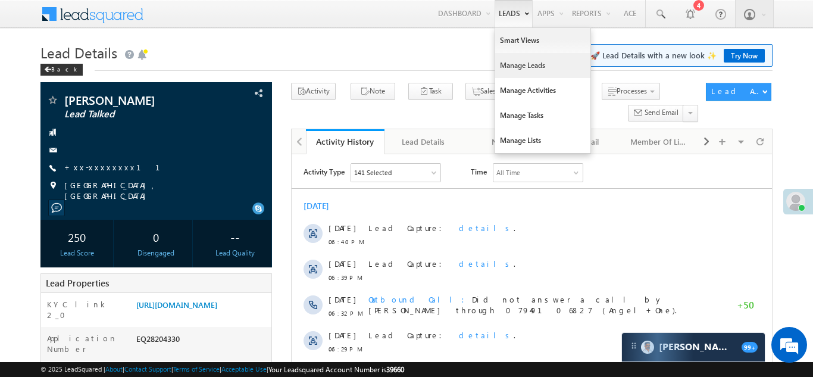
click at [520, 66] on link "Manage Leads" at bounding box center [542, 65] width 95 height 25
